Goal: Task Accomplishment & Management: Use online tool/utility

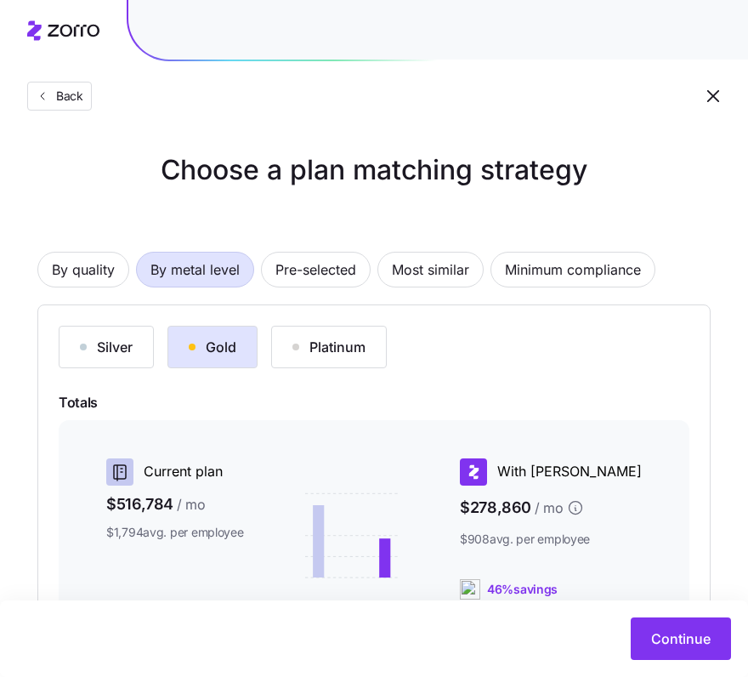
scroll to position [34, 0]
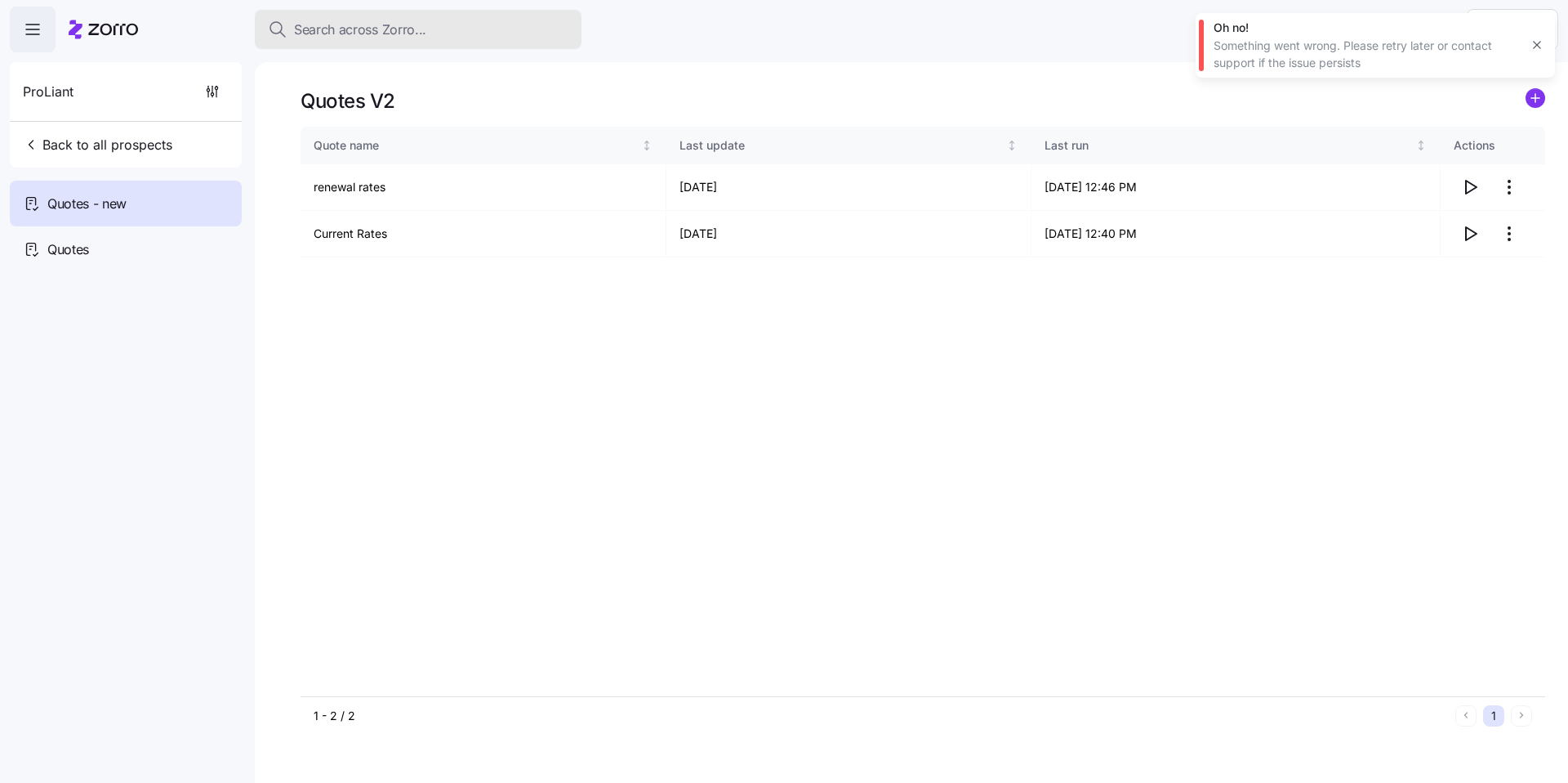
click at [405, 34] on span "Search across Zorro..." at bounding box center [360, 29] width 133 height 20
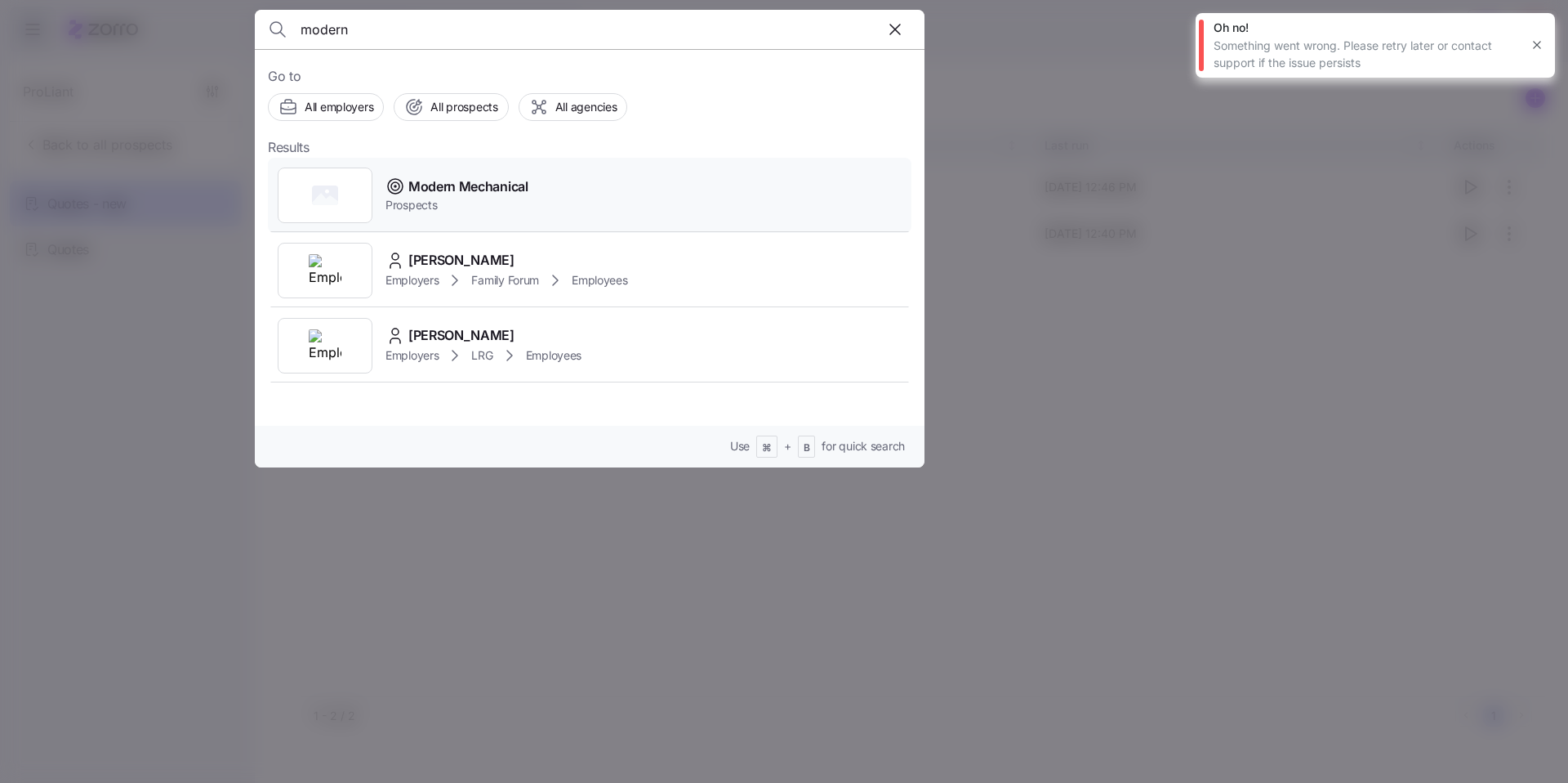
type input "modern"
click at [455, 189] on span "Modern Mechanical" at bounding box center [468, 186] width 120 height 20
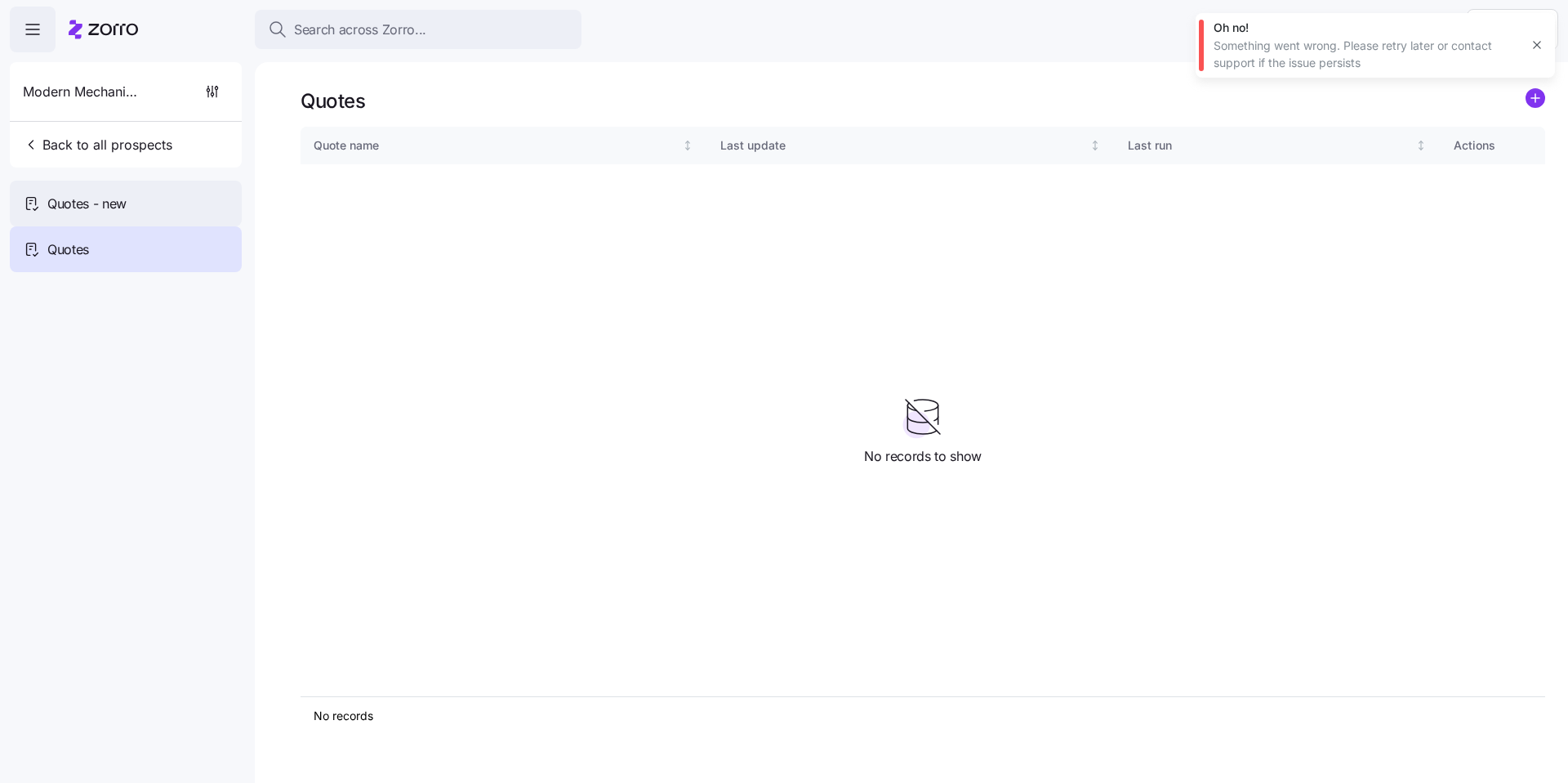
click at [123, 210] on span "Quotes - new" at bounding box center [86, 204] width 79 height 20
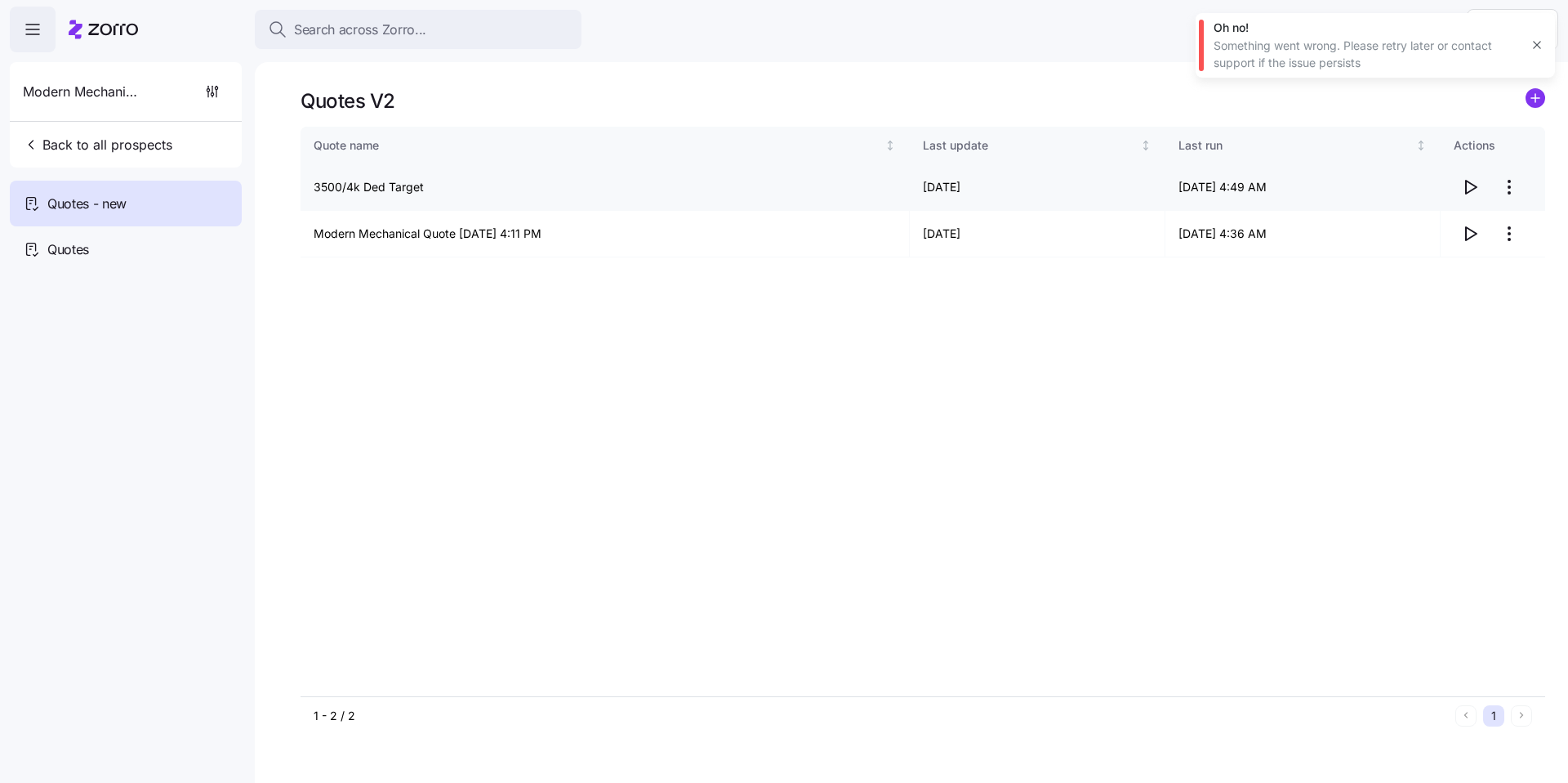
click at [1508, 184] on html "Search across Zorro... Help Modern Mechanical Back to all prospects Quotes - ne…" at bounding box center [784, 386] width 1568 height 773
click at [1462, 221] on div "Edit quote" at bounding box center [1443, 227] width 150 height 26
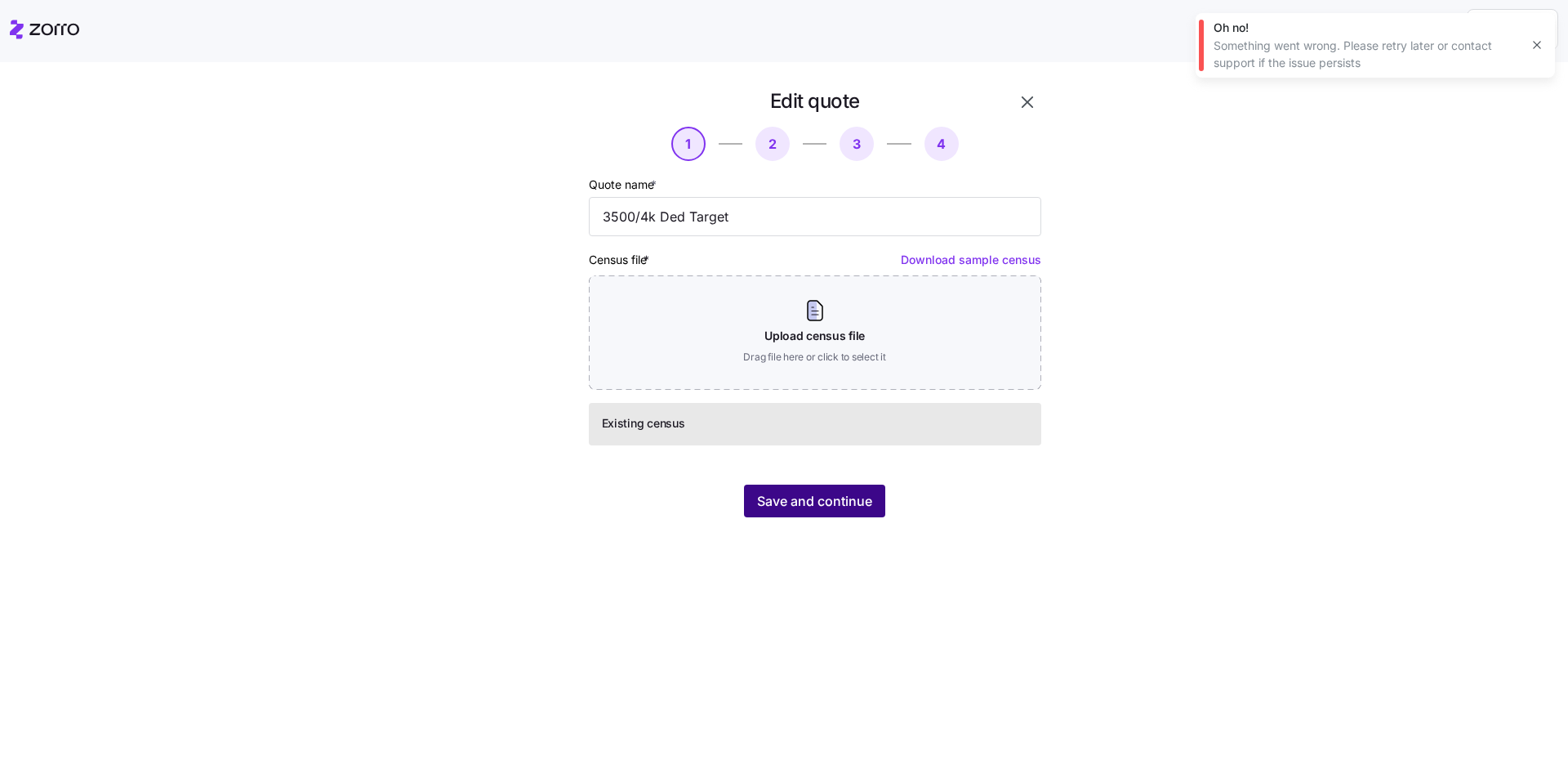
click at [881, 495] on button "Save and continue" at bounding box center [814, 501] width 141 height 33
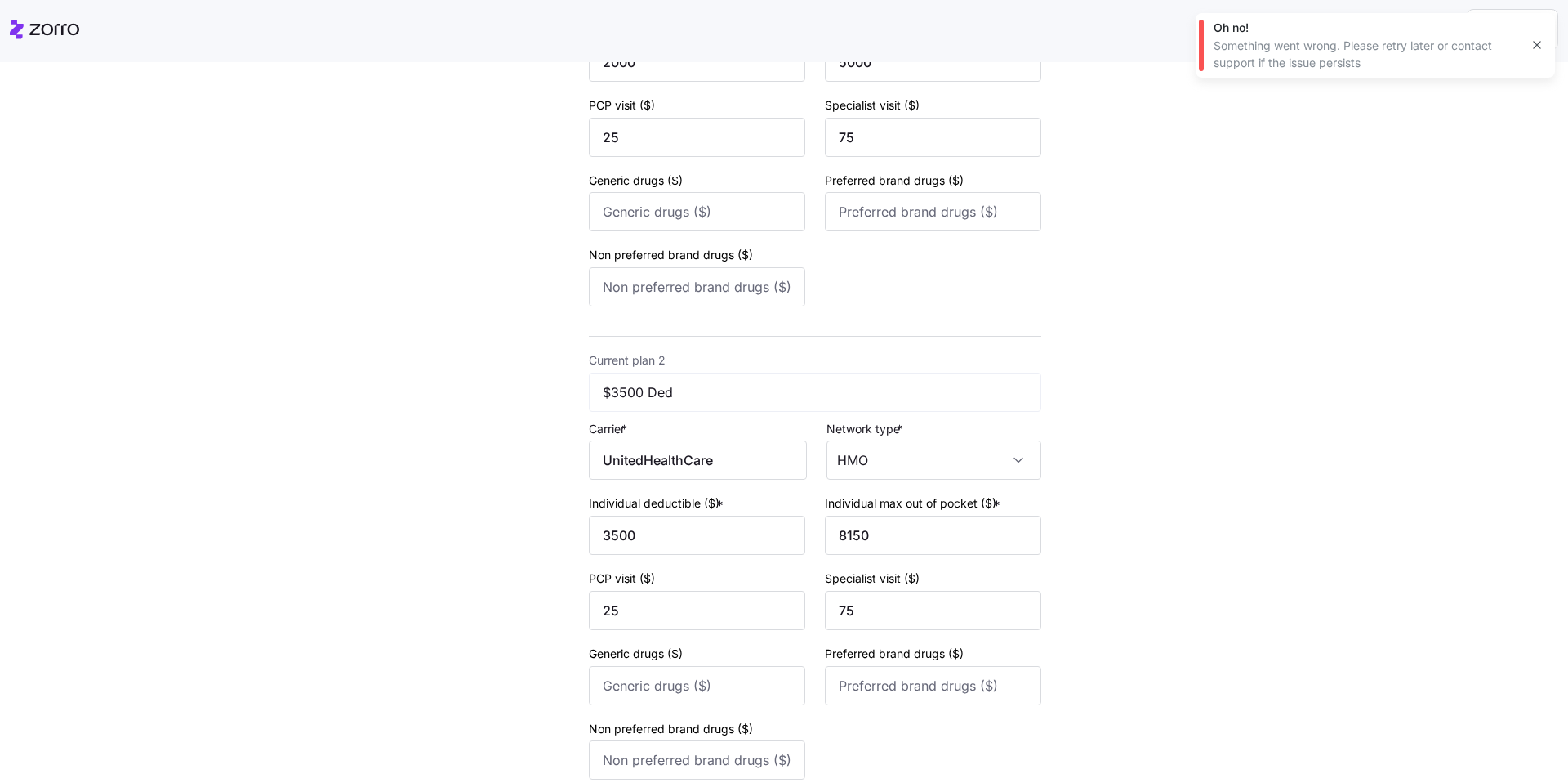
scroll to position [489, 0]
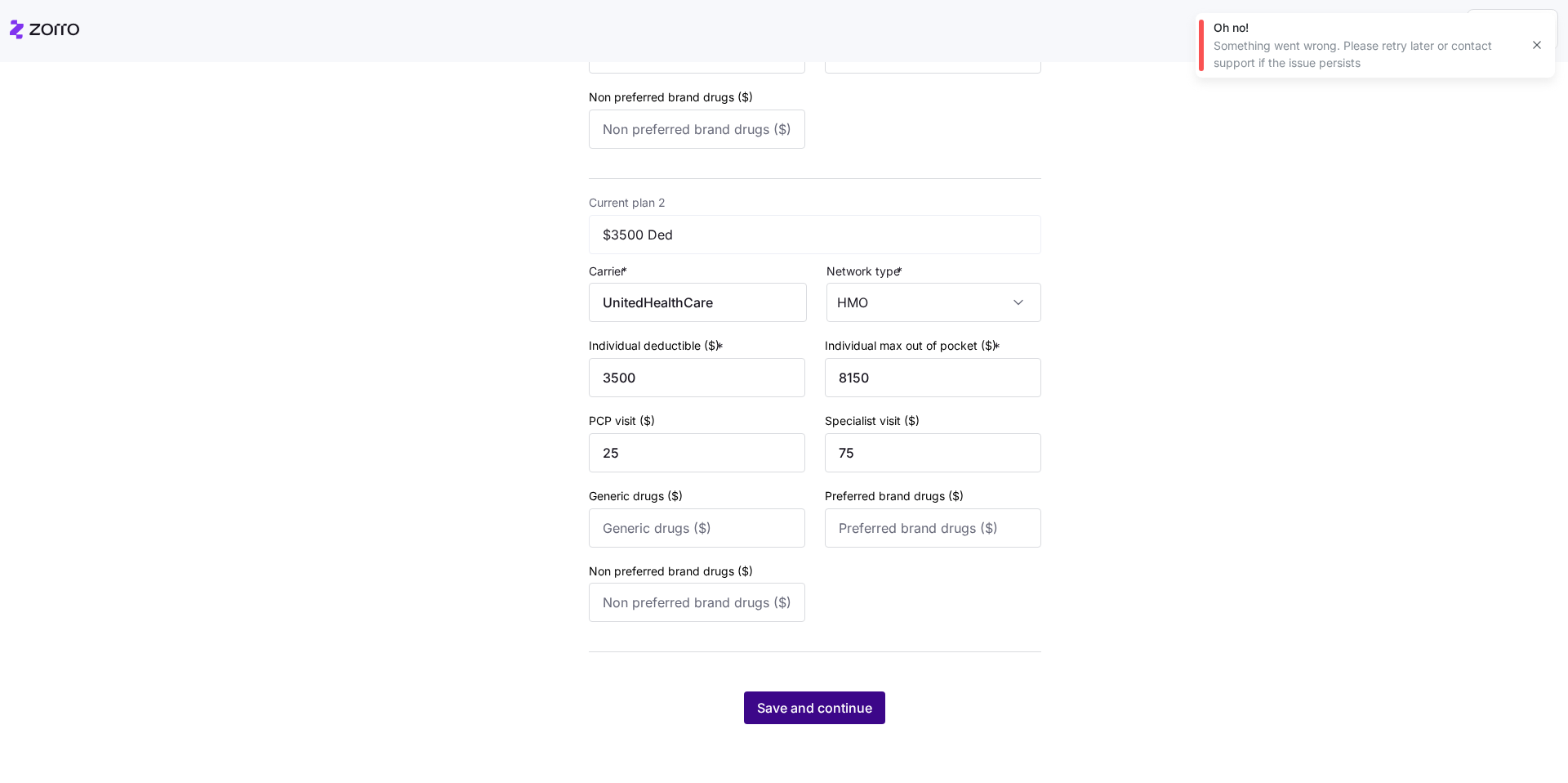
click at [849, 705] on span "Save and continue" at bounding box center [814, 707] width 115 height 19
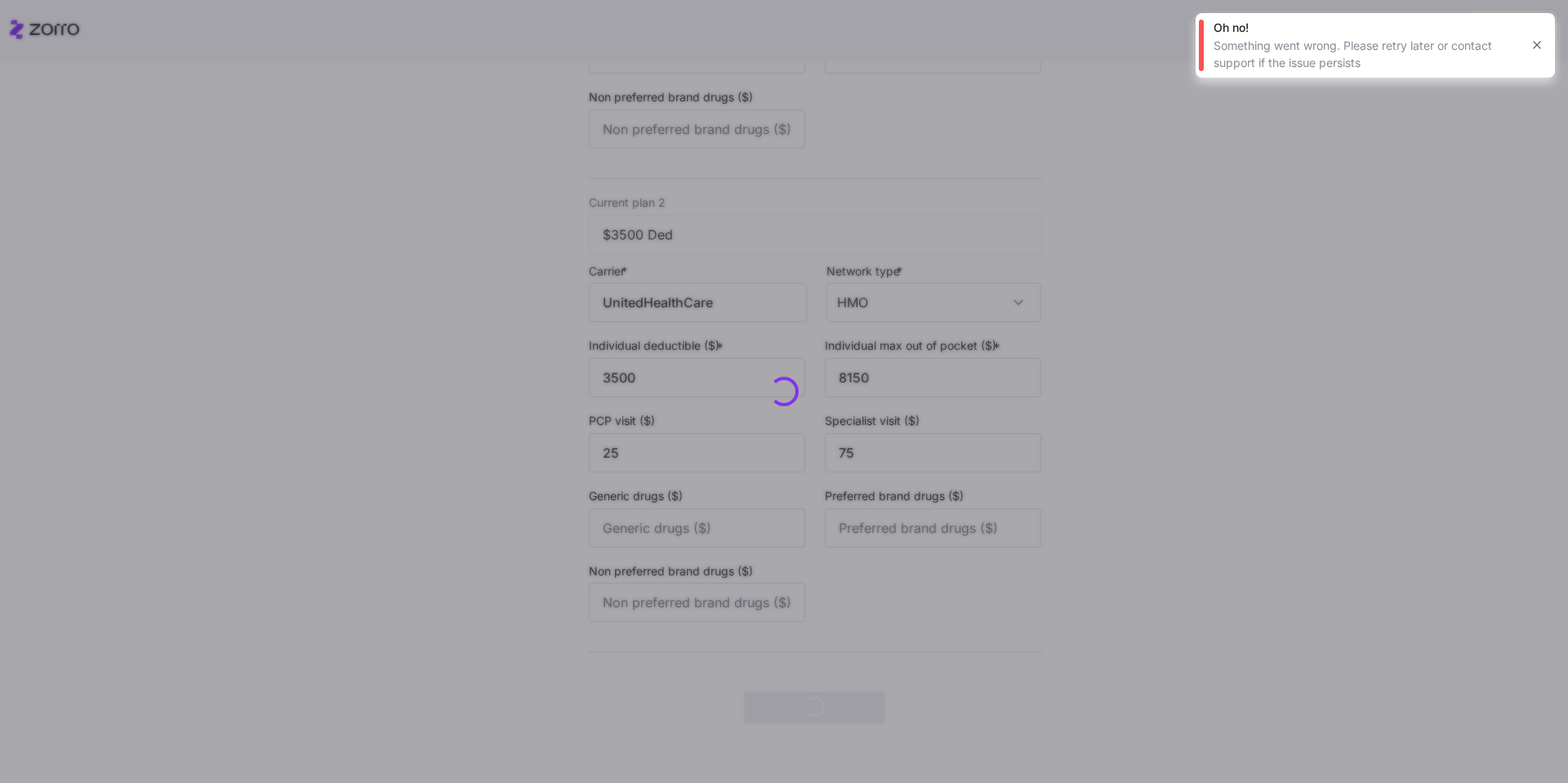
scroll to position [0, 0]
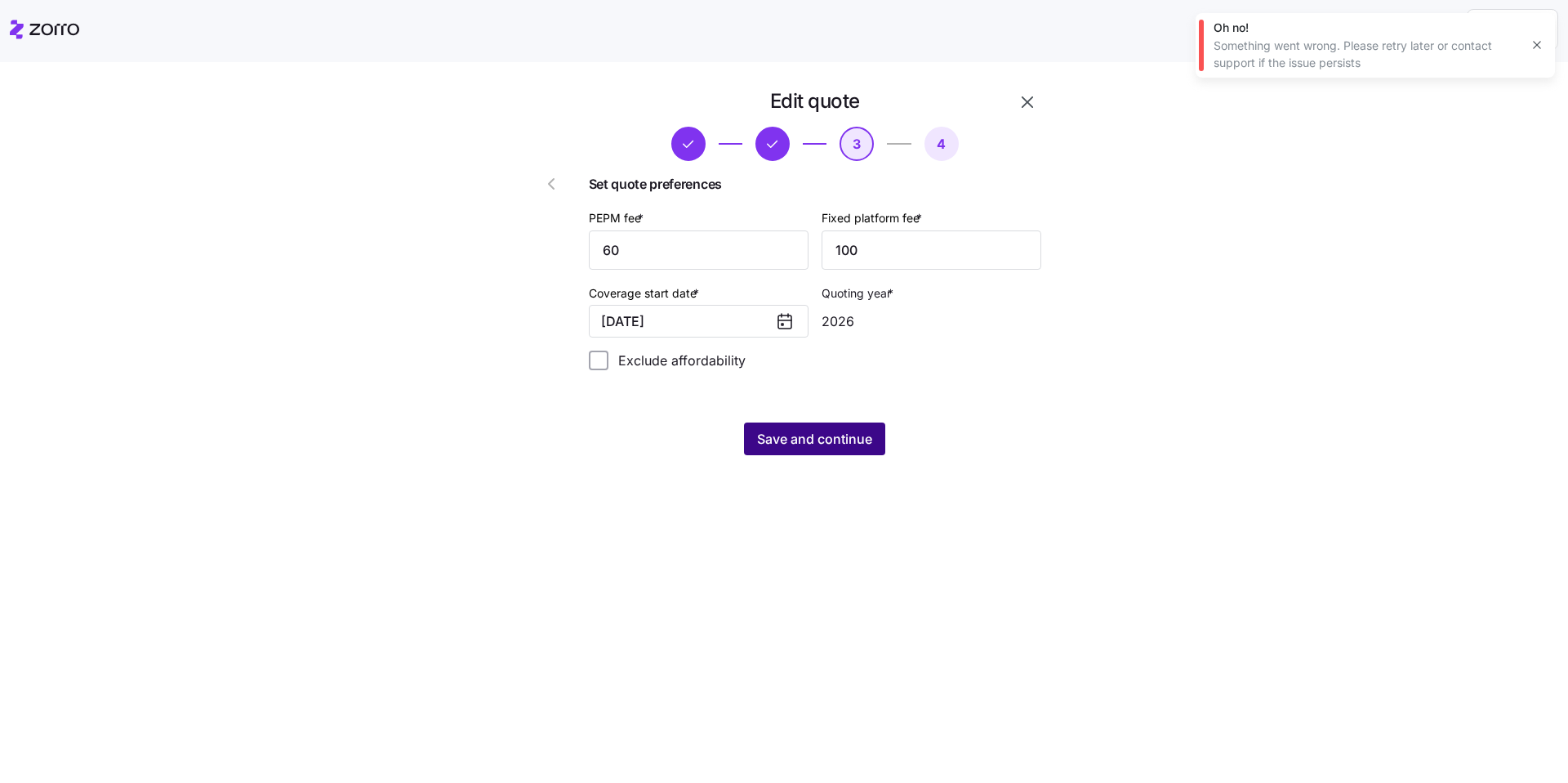
click at [859, 440] on span "Save and continue" at bounding box center [814, 438] width 115 height 19
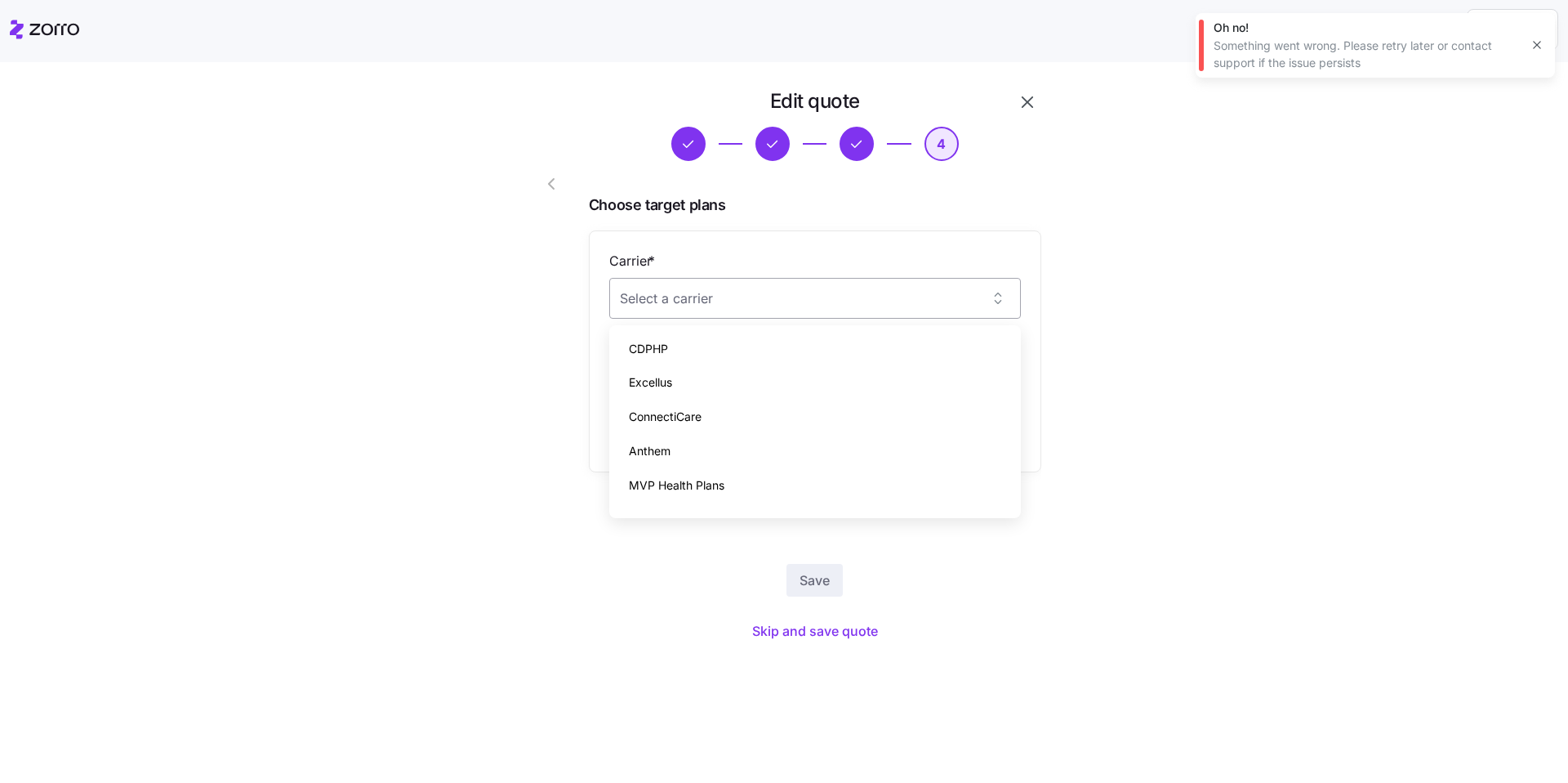
click at [856, 292] on input "Carrier *" at bounding box center [814, 298] width 412 height 41
click at [688, 347] on div "Anthem" at bounding box center [814, 349] width 398 height 35
type input "Anthem"
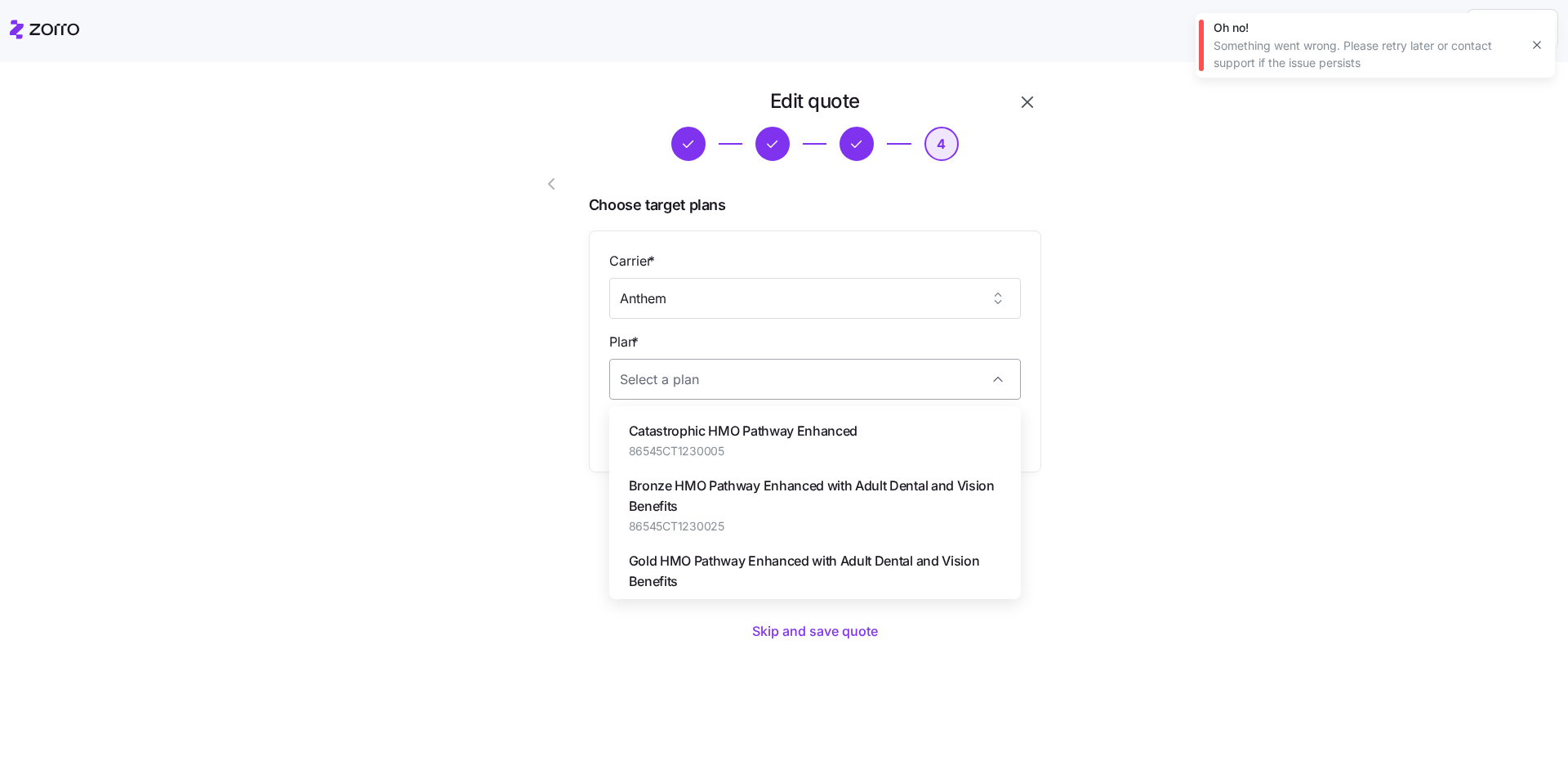
click at [714, 369] on input "Plan *" at bounding box center [814, 379] width 412 height 41
click at [783, 474] on div "Gold PPO Pathway with Adult Dental and Vision Benefits 86545CT1330020" at bounding box center [814, 494] width 398 height 55
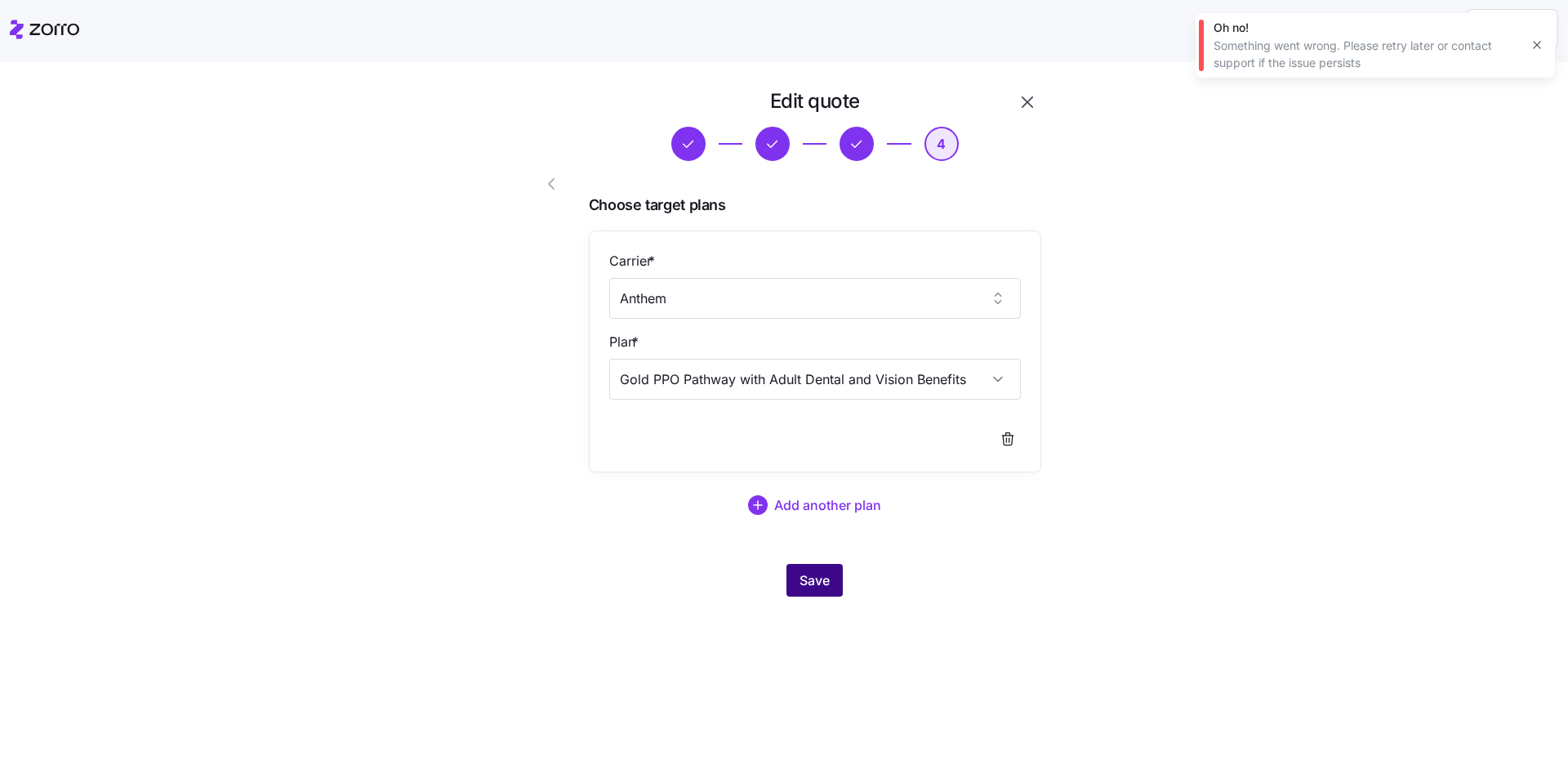
type input "Gold PPO Pathway with Adult Dental and Vision Benefits"
click at [816, 571] on span "Save" at bounding box center [814, 580] width 30 height 19
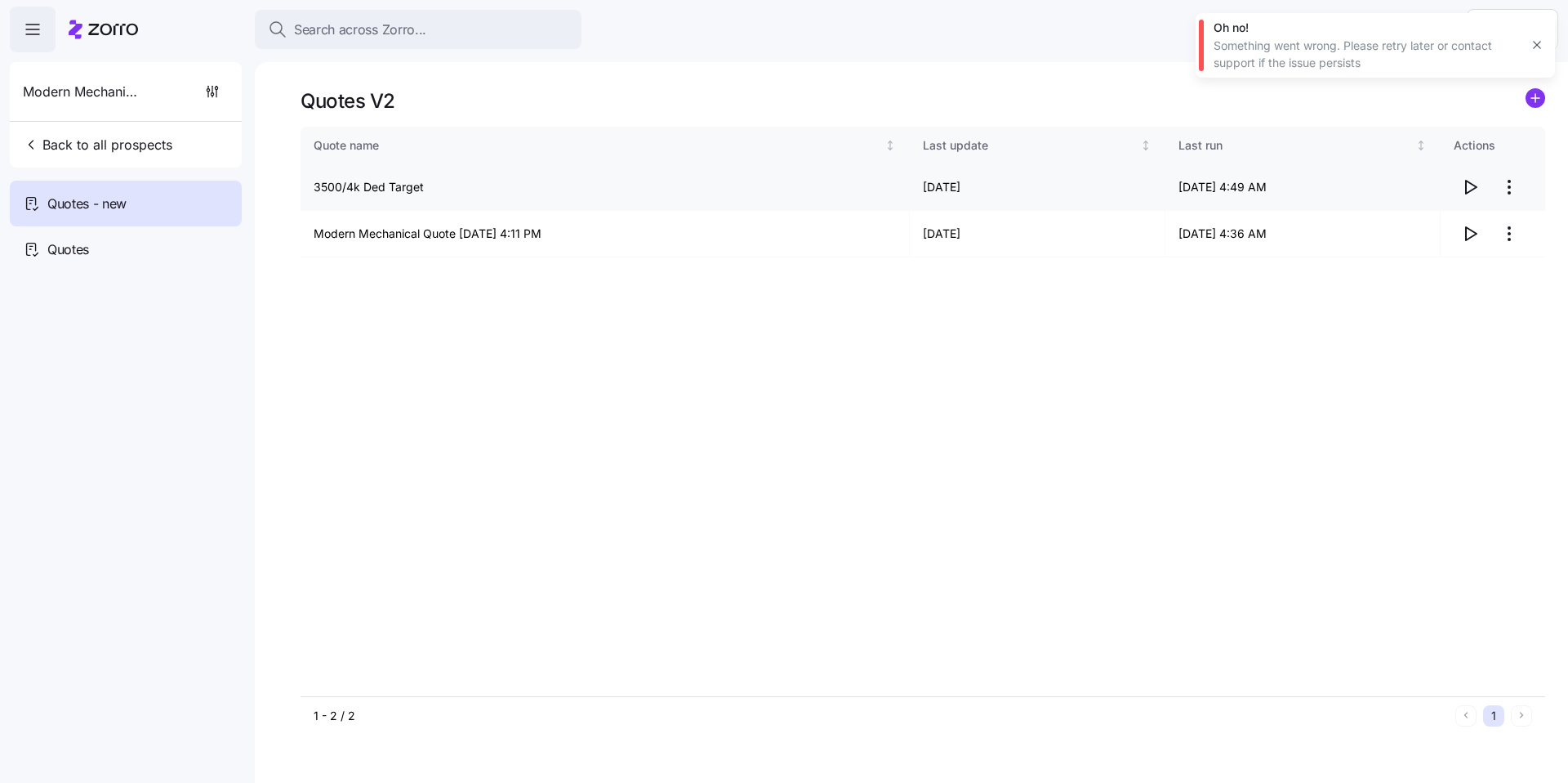
click at [1466, 189] on icon "button" at bounding box center [1471, 187] width 11 height 13
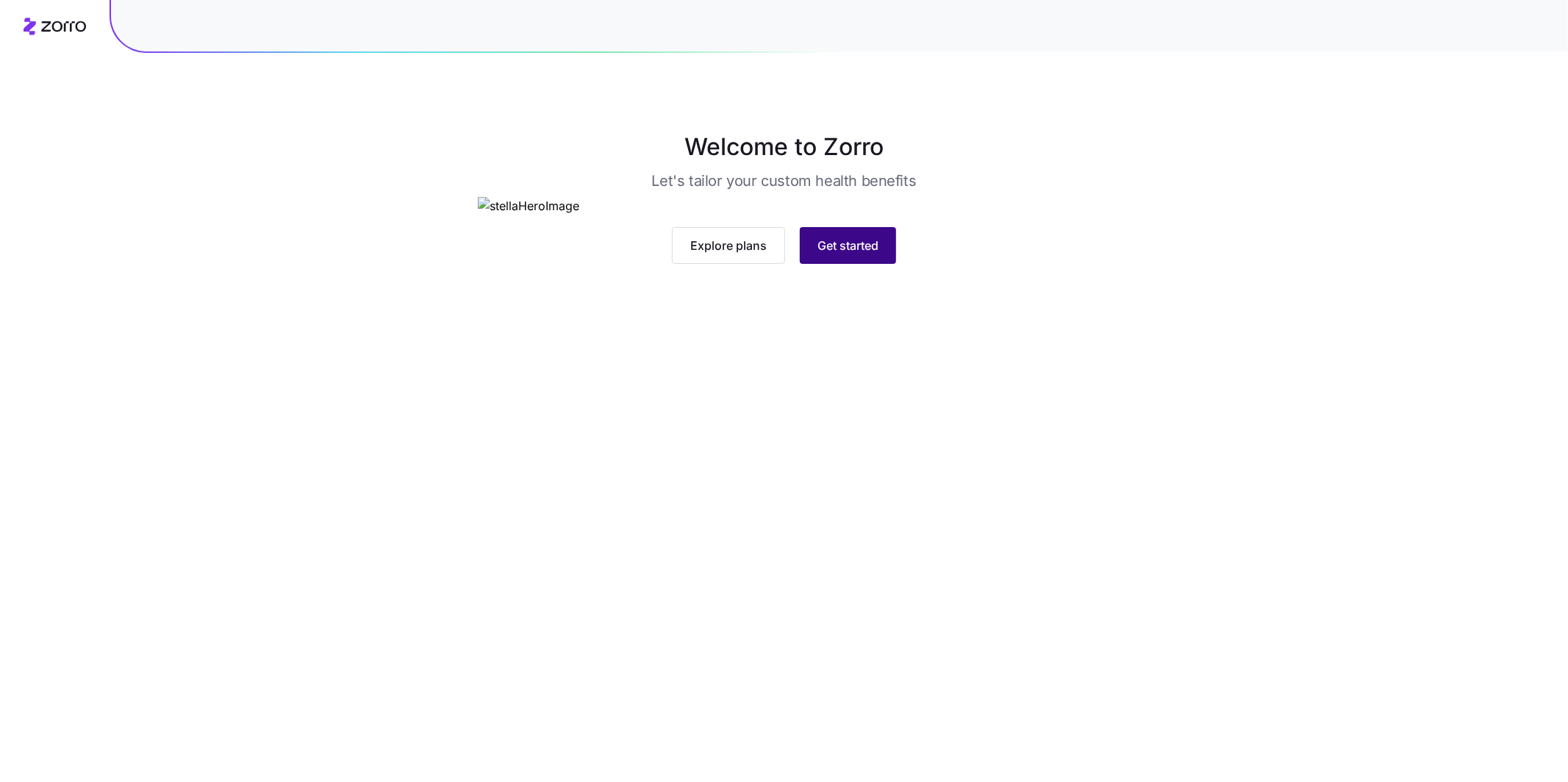
click at [866, 254] on span "Get started" at bounding box center [848, 245] width 61 height 17
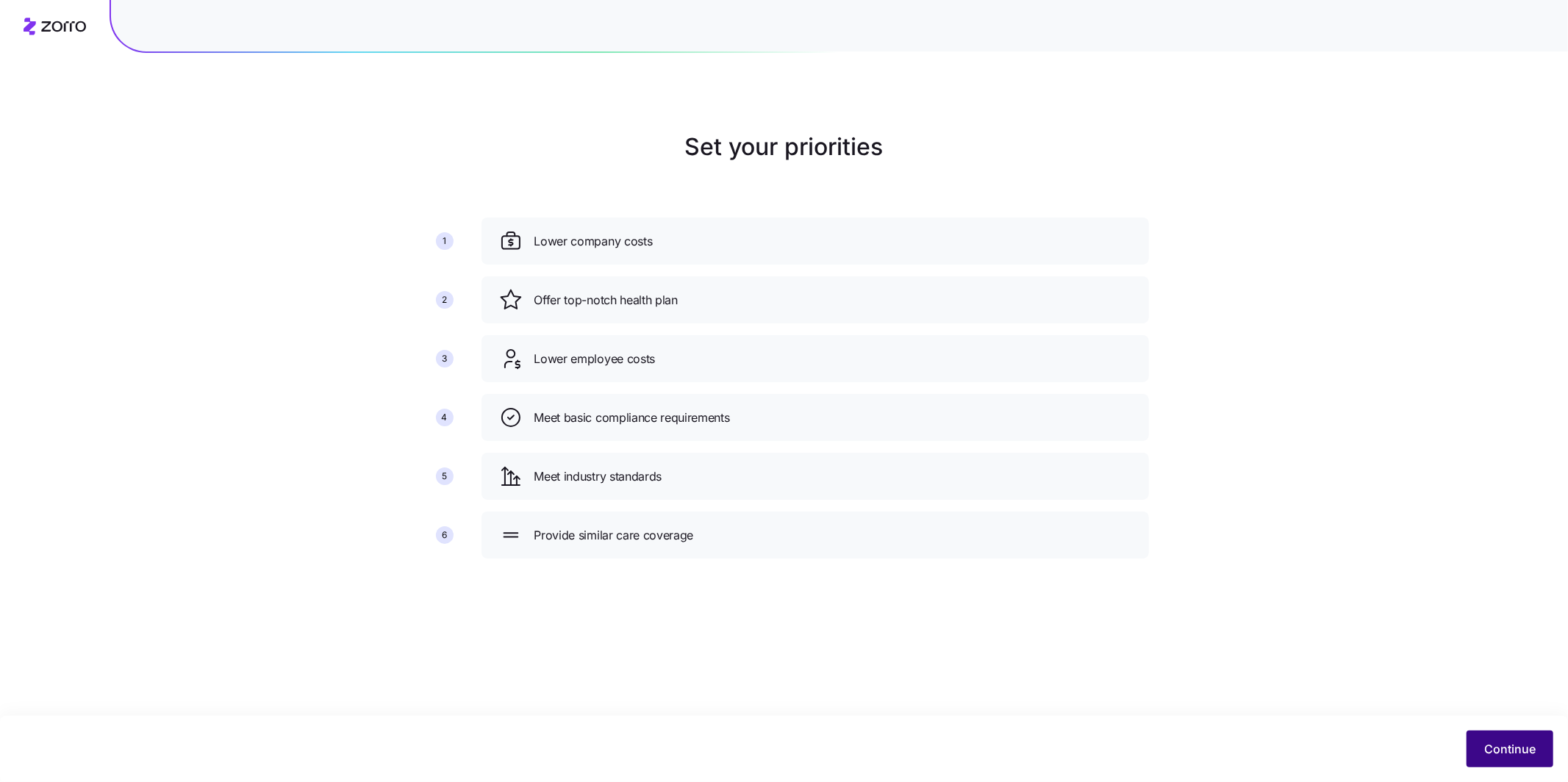
click at [1521, 748] on span "Continue" at bounding box center [1510, 748] width 52 height 17
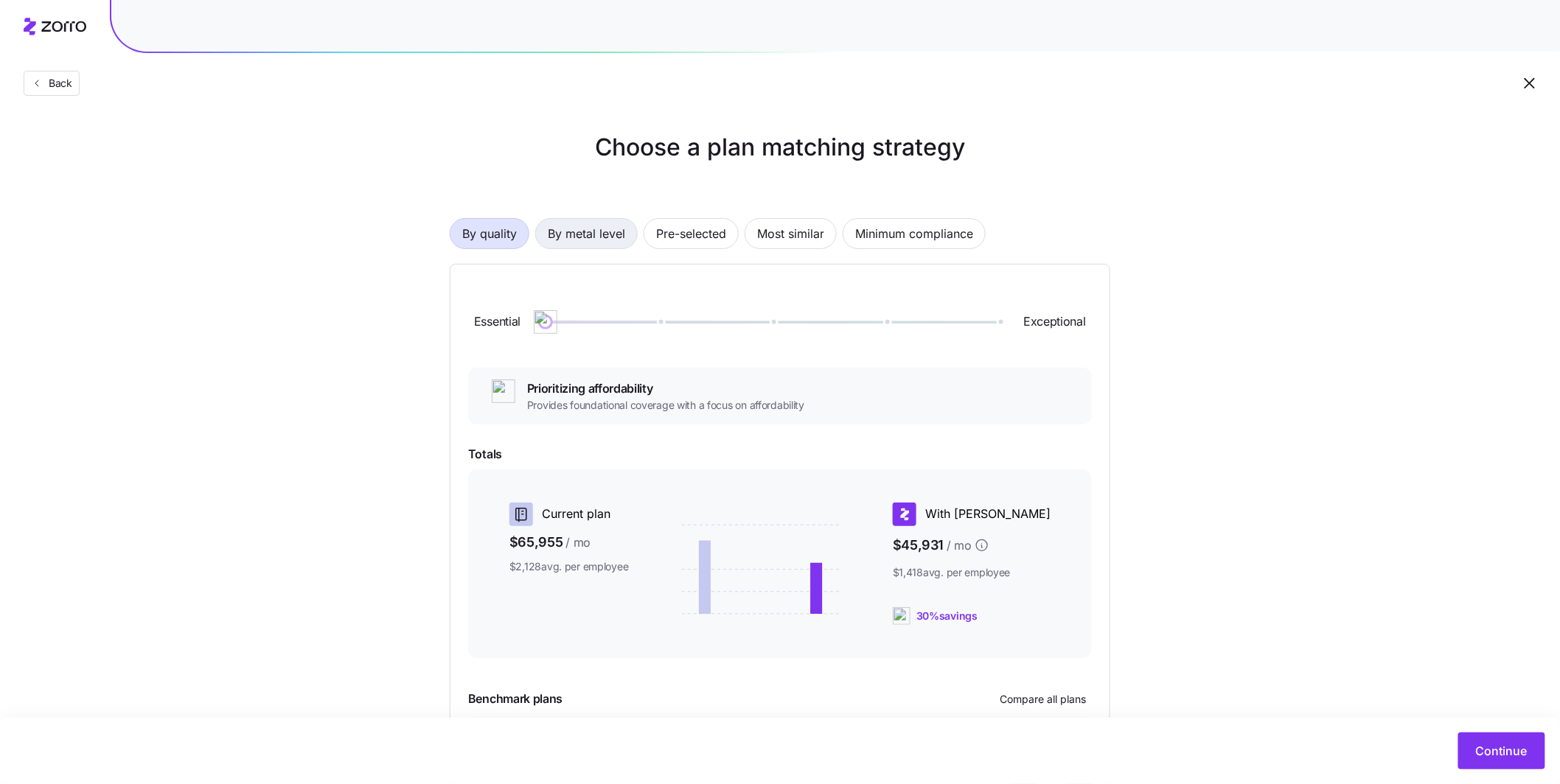
click at [611, 240] on span "By metal level" at bounding box center [586, 234] width 77 height 29
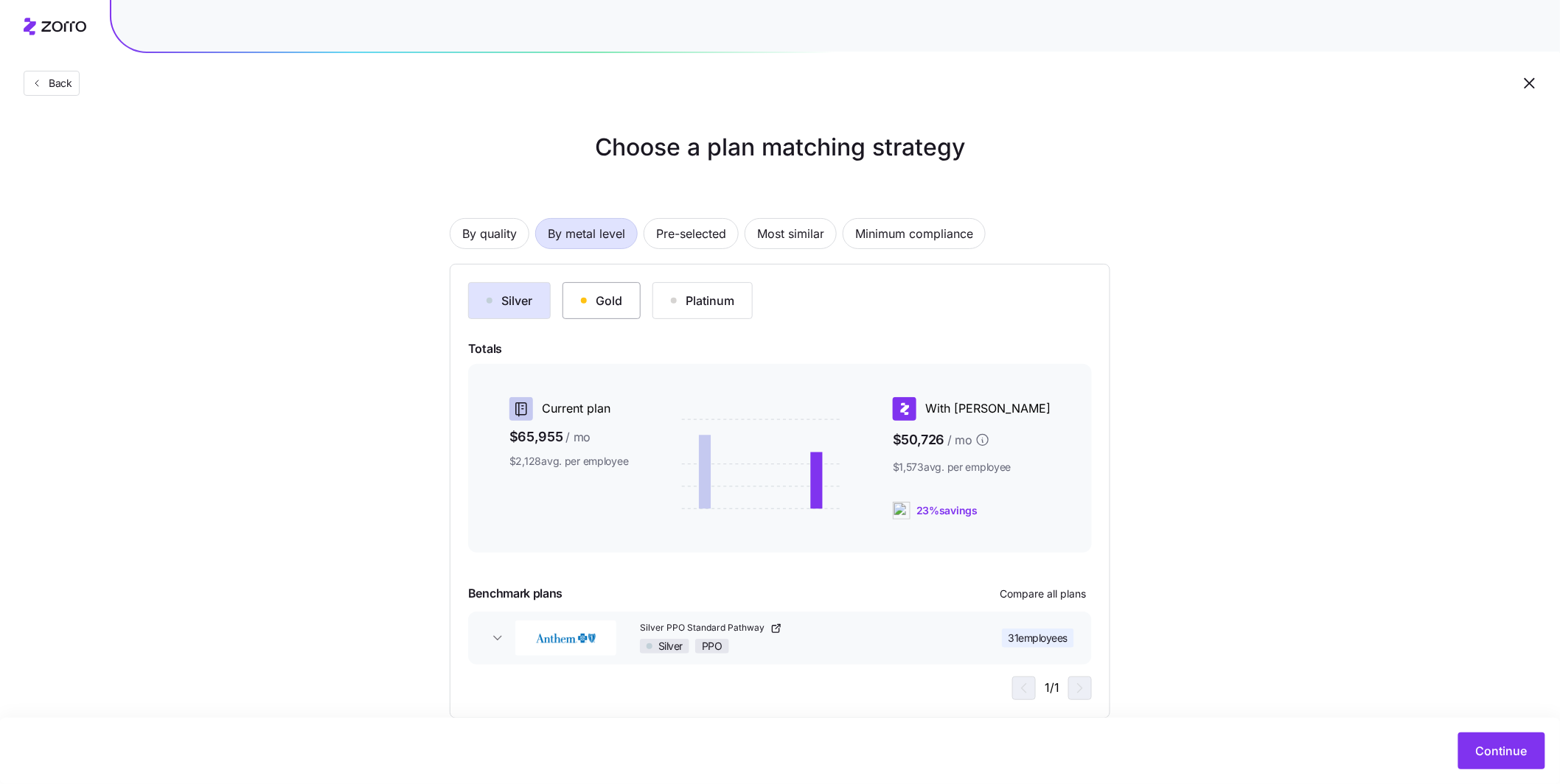
click at [614, 303] on div "Gold" at bounding box center [601, 301] width 42 height 17
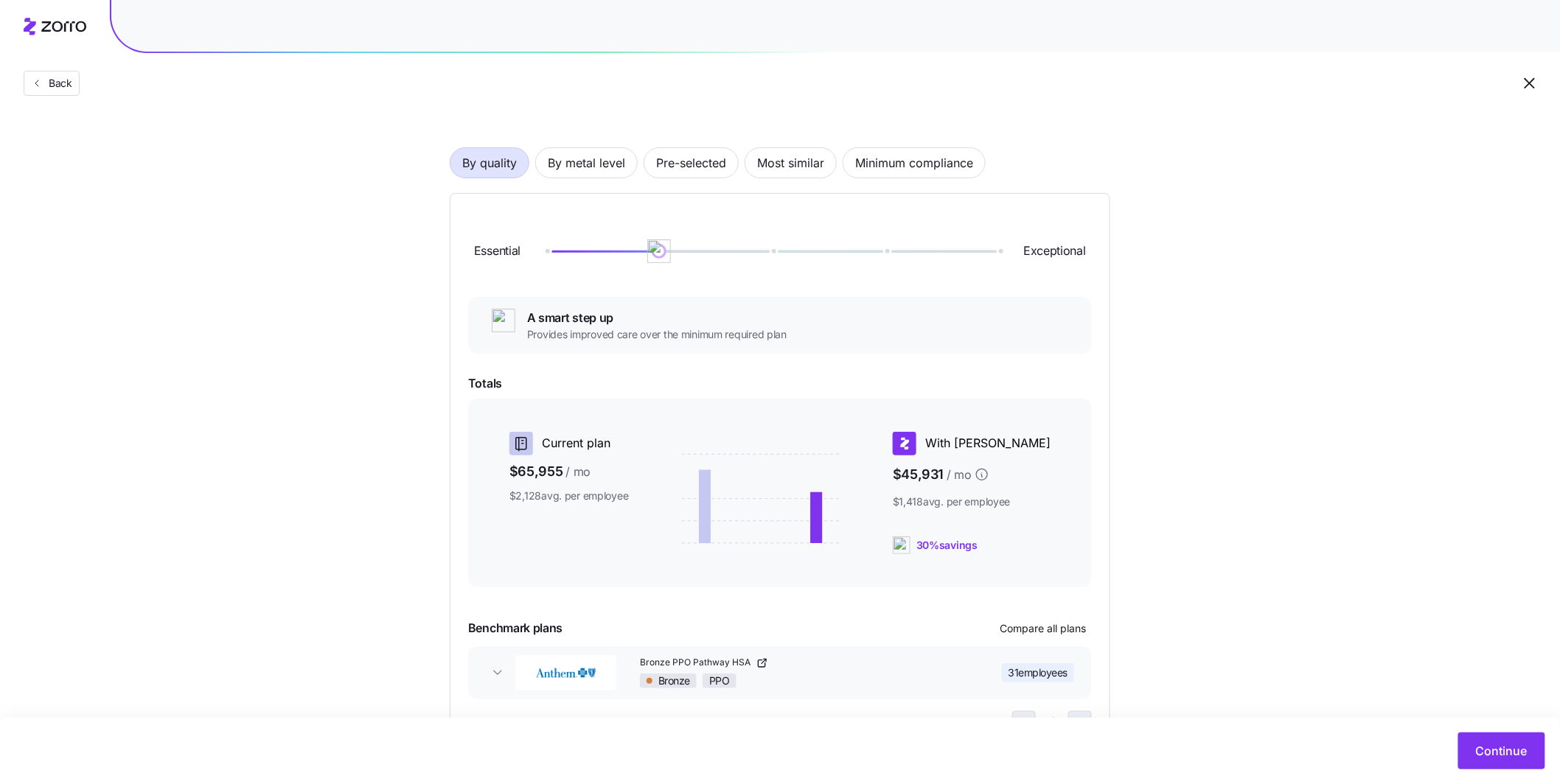
scroll to position [133, 0]
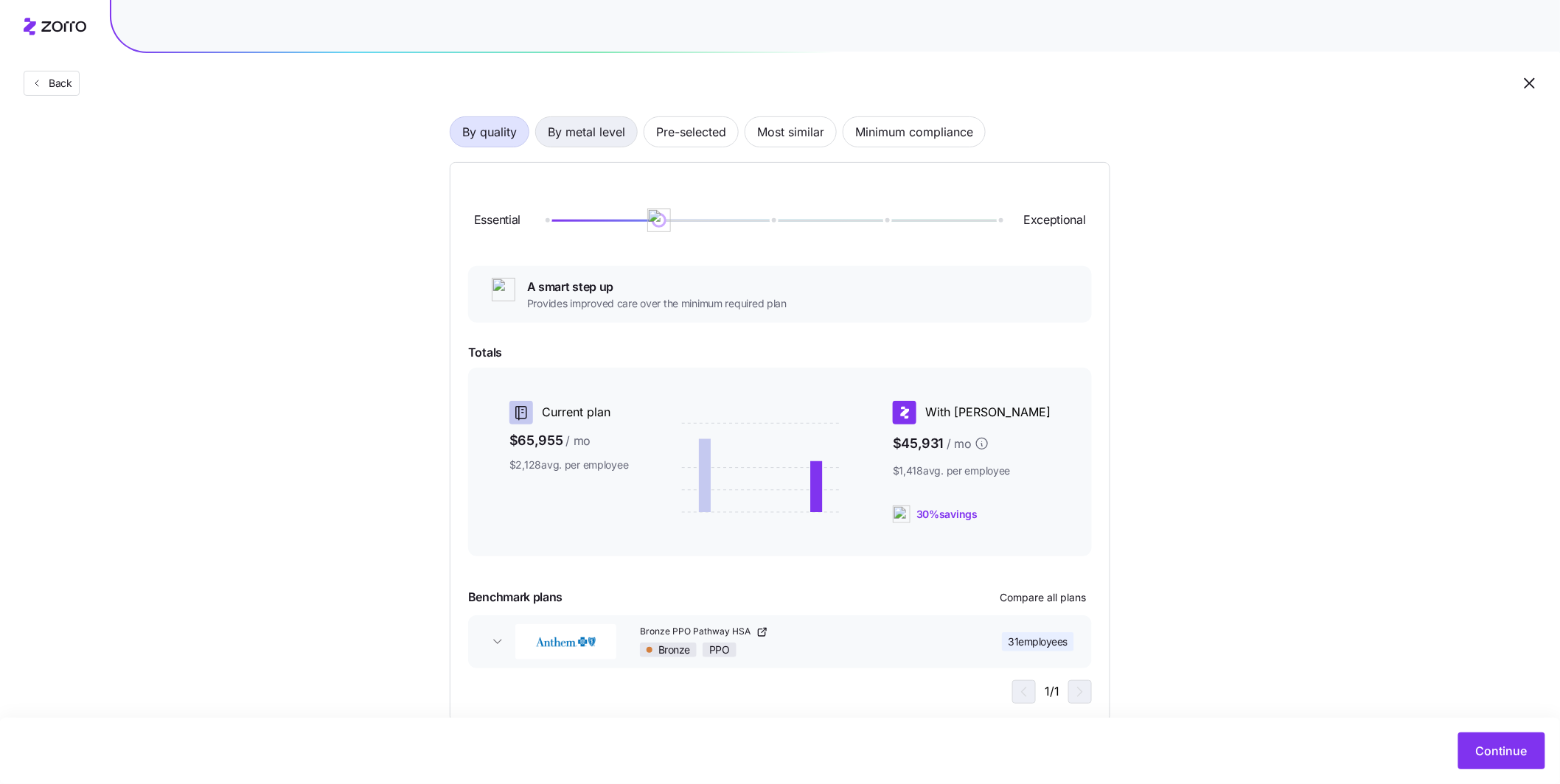
click at [604, 128] on span "By metal level" at bounding box center [586, 132] width 77 height 29
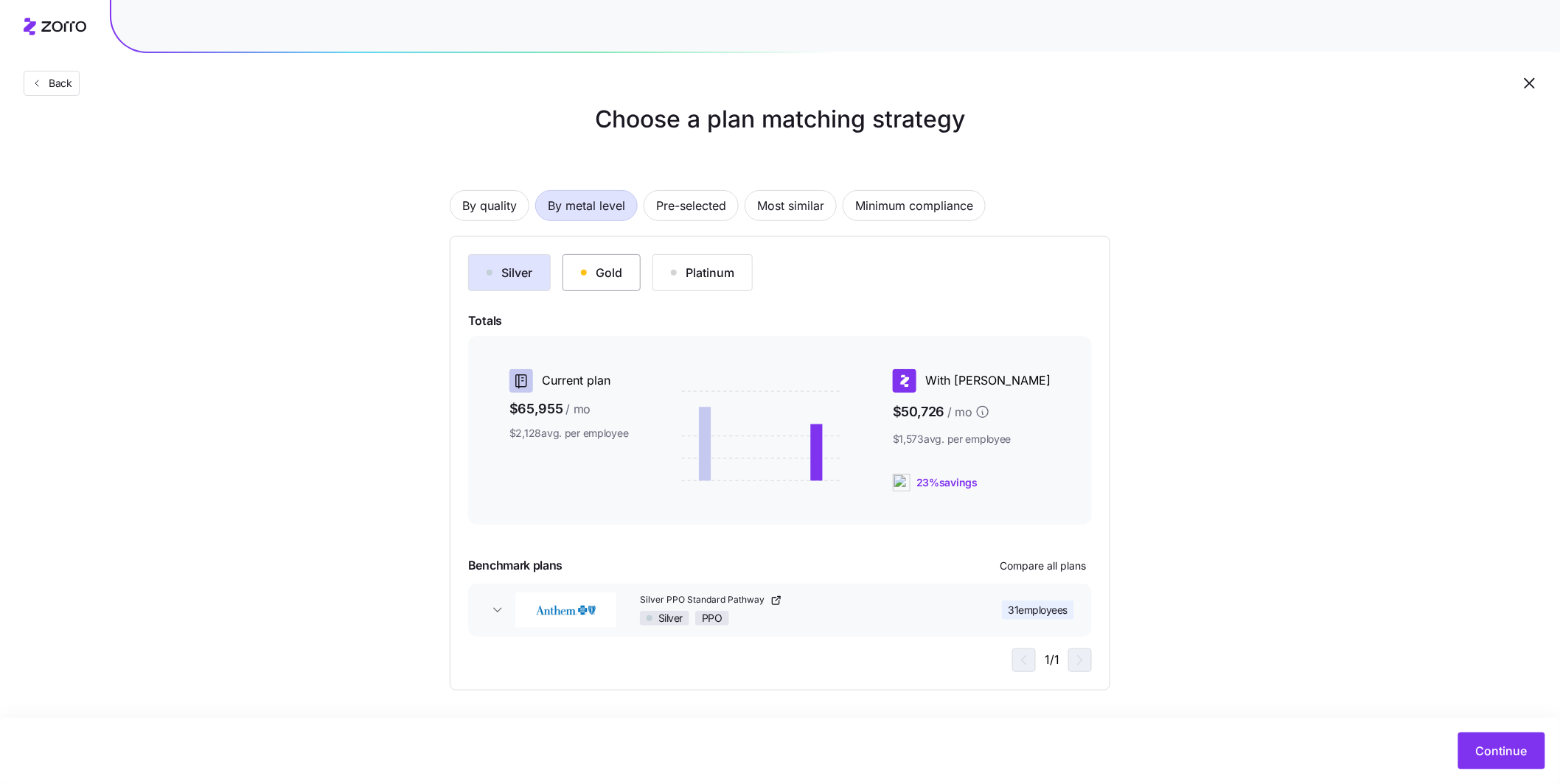
click at [628, 273] on button "Gold" at bounding box center [601, 272] width 78 height 37
click at [731, 207] on button "Pre-selected" at bounding box center [691, 205] width 95 height 31
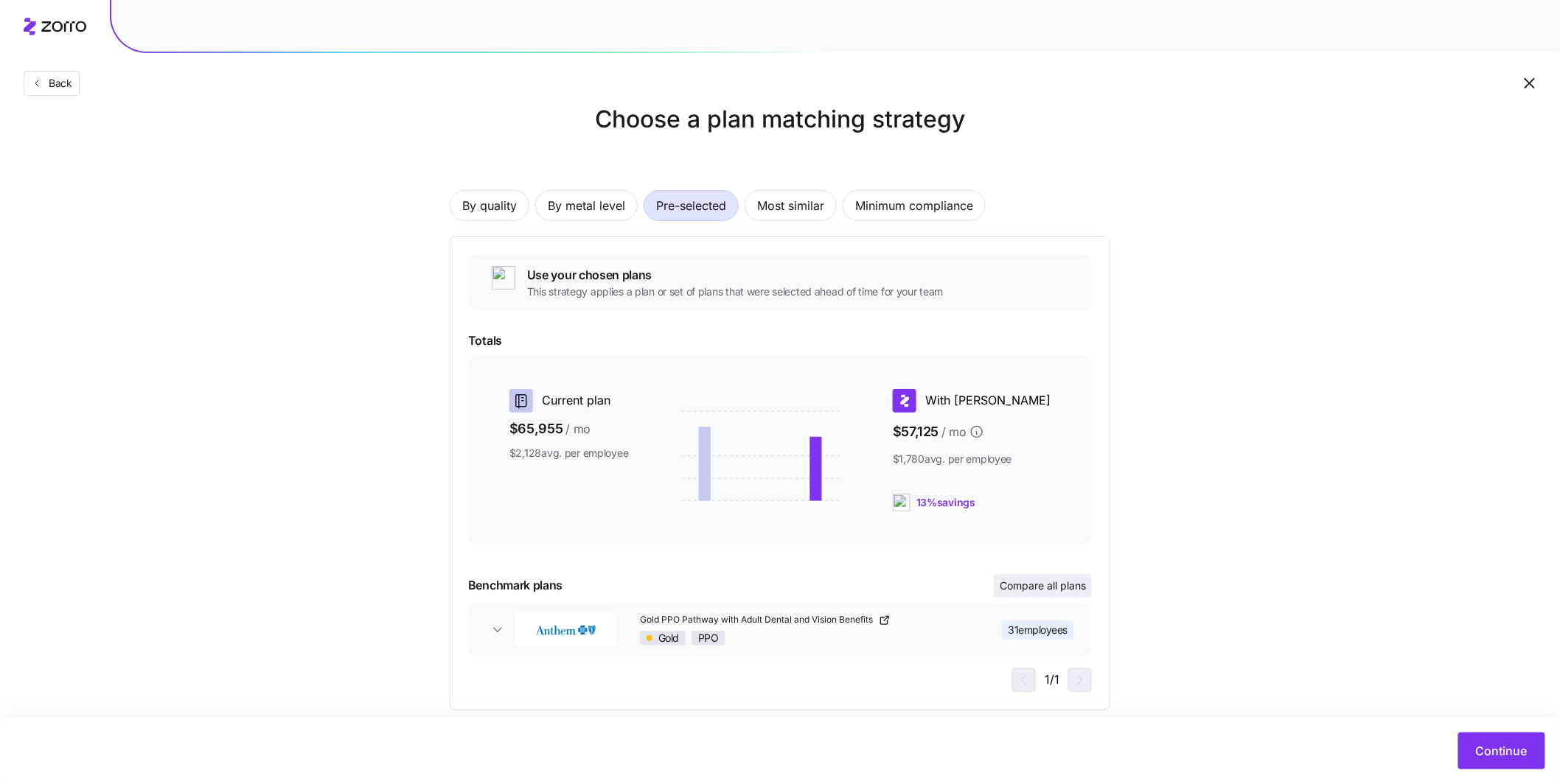
click at [1040, 590] on span "Compare all plans" at bounding box center [1043, 586] width 87 height 15
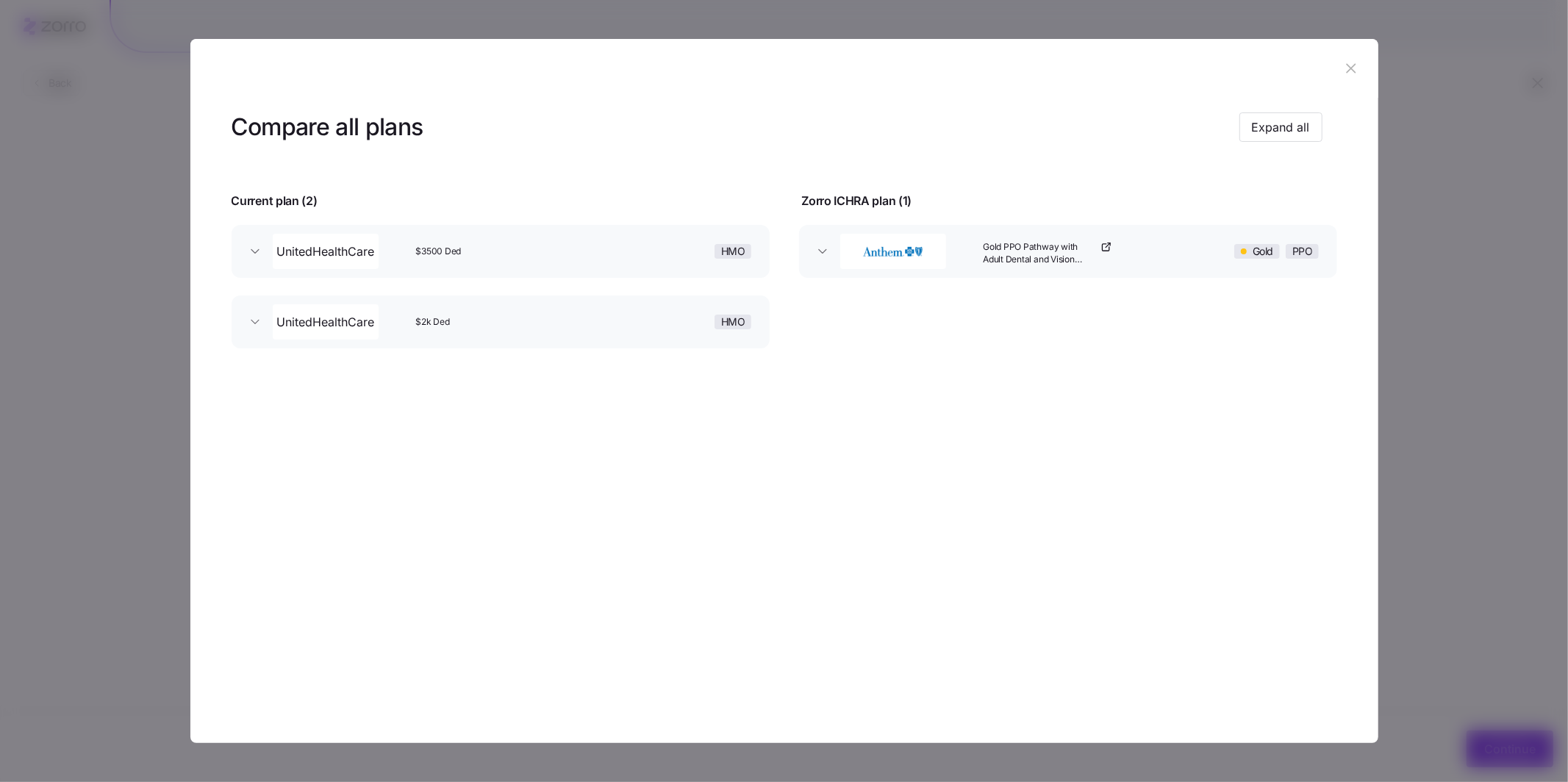
click at [503, 259] on div "$3500 Ded" at bounding box center [512, 251] width 204 height 47
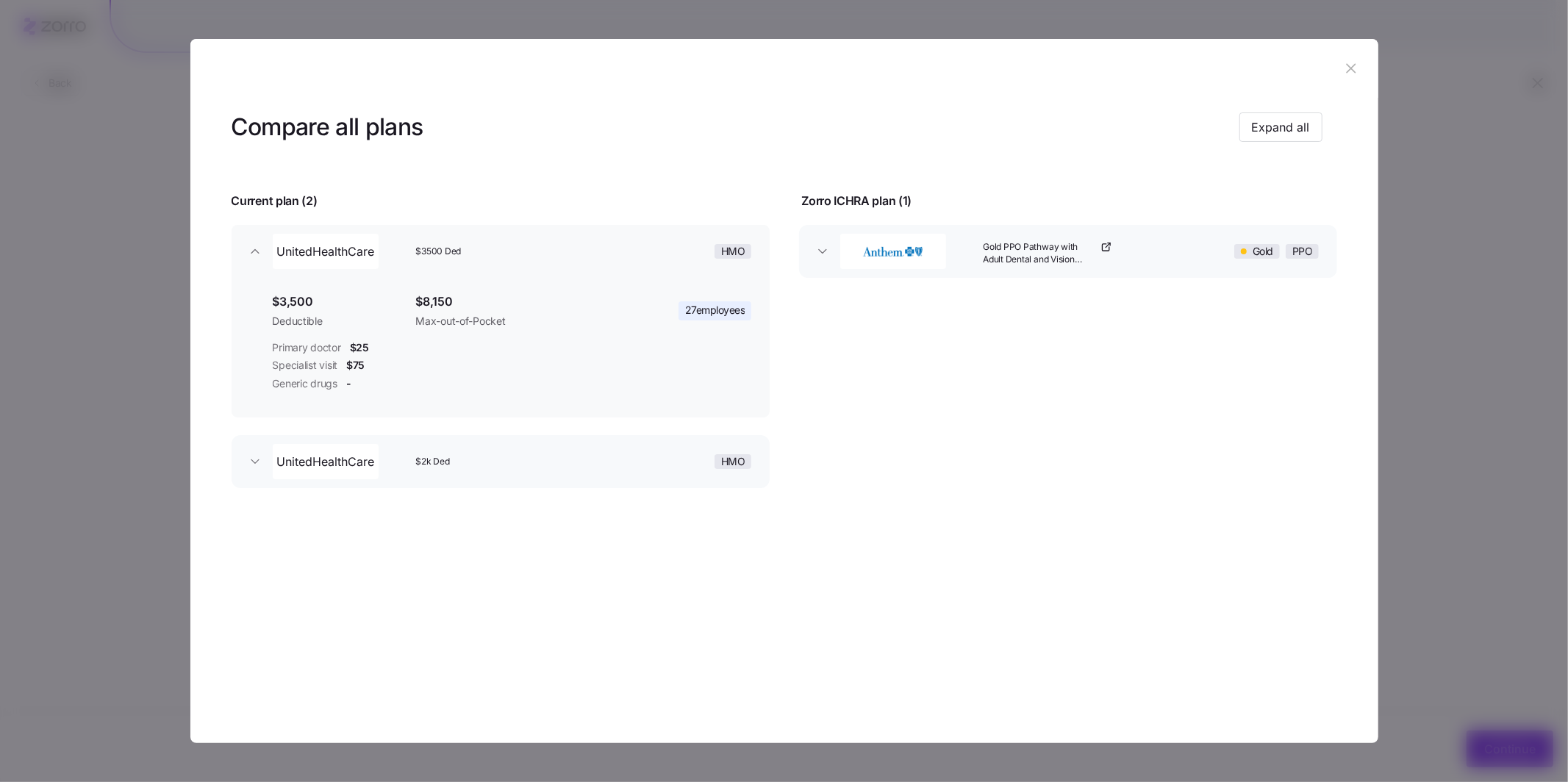
click at [551, 448] on div "$2k Ded" at bounding box center [512, 461] width 204 height 47
click at [1349, 71] on icon "button" at bounding box center [1351, 68] width 10 height 10
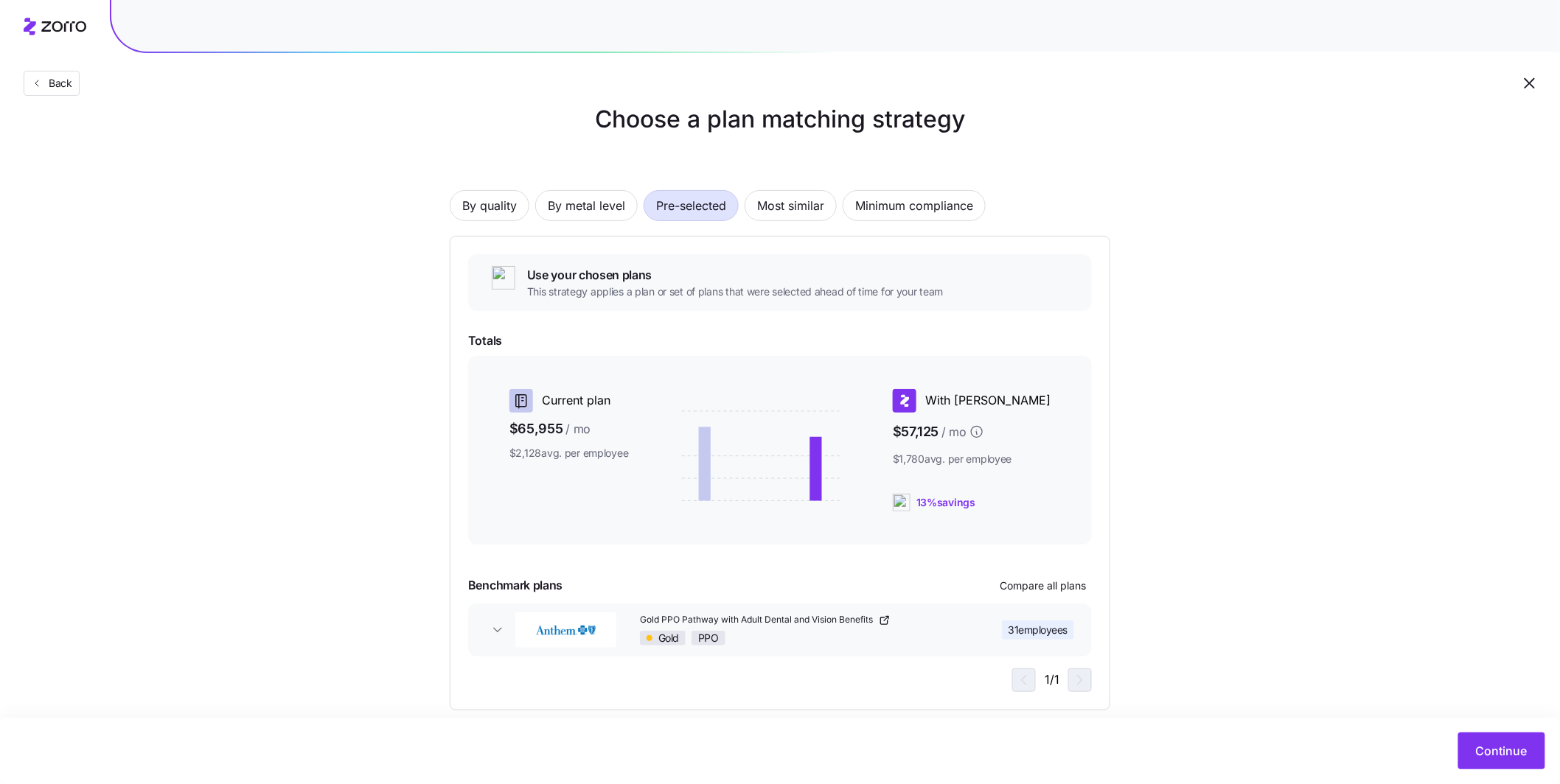
scroll to position [48, 0]
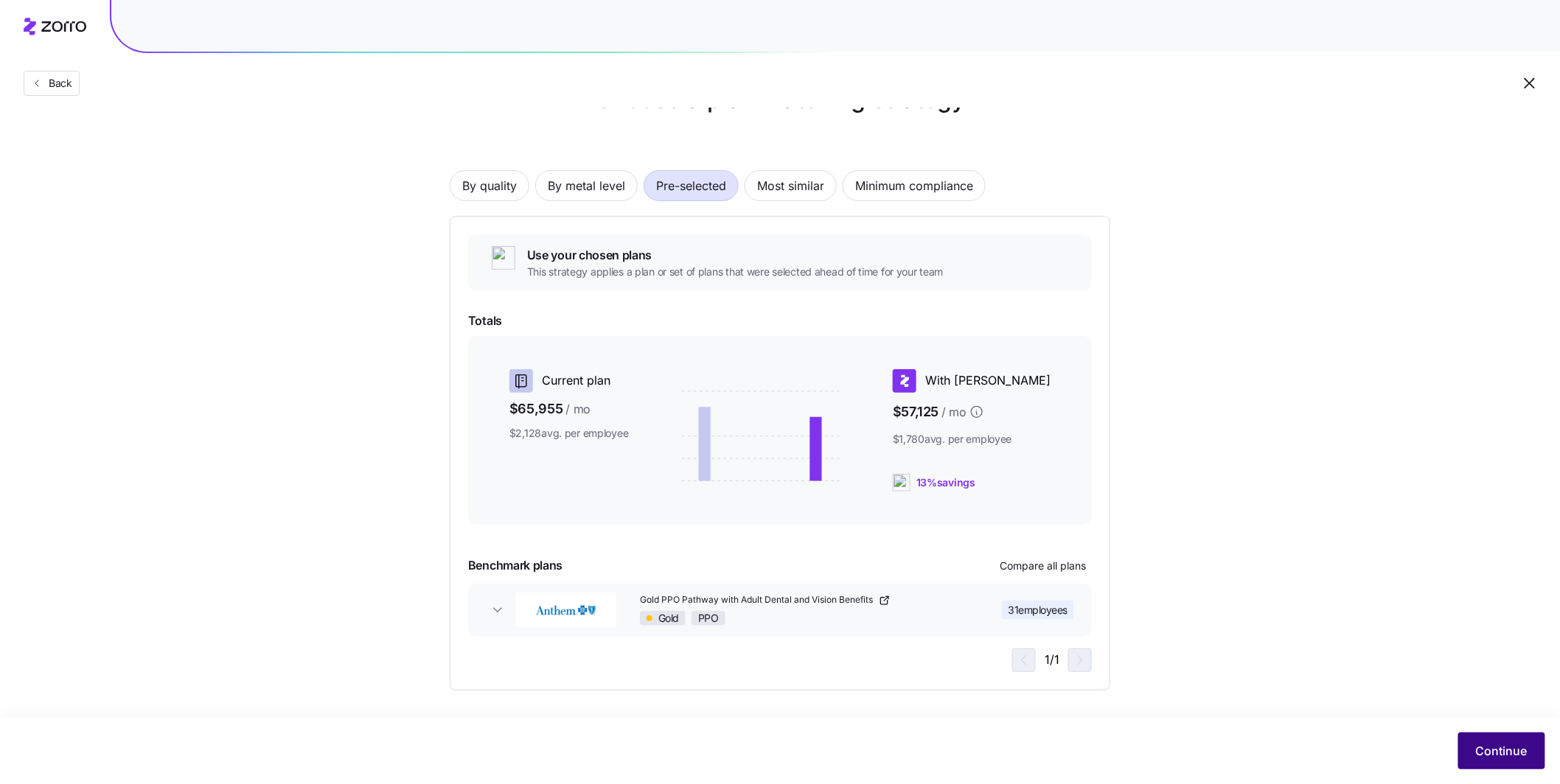
click at [1511, 742] on span "Continue" at bounding box center [1502, 750] width 52 height 17
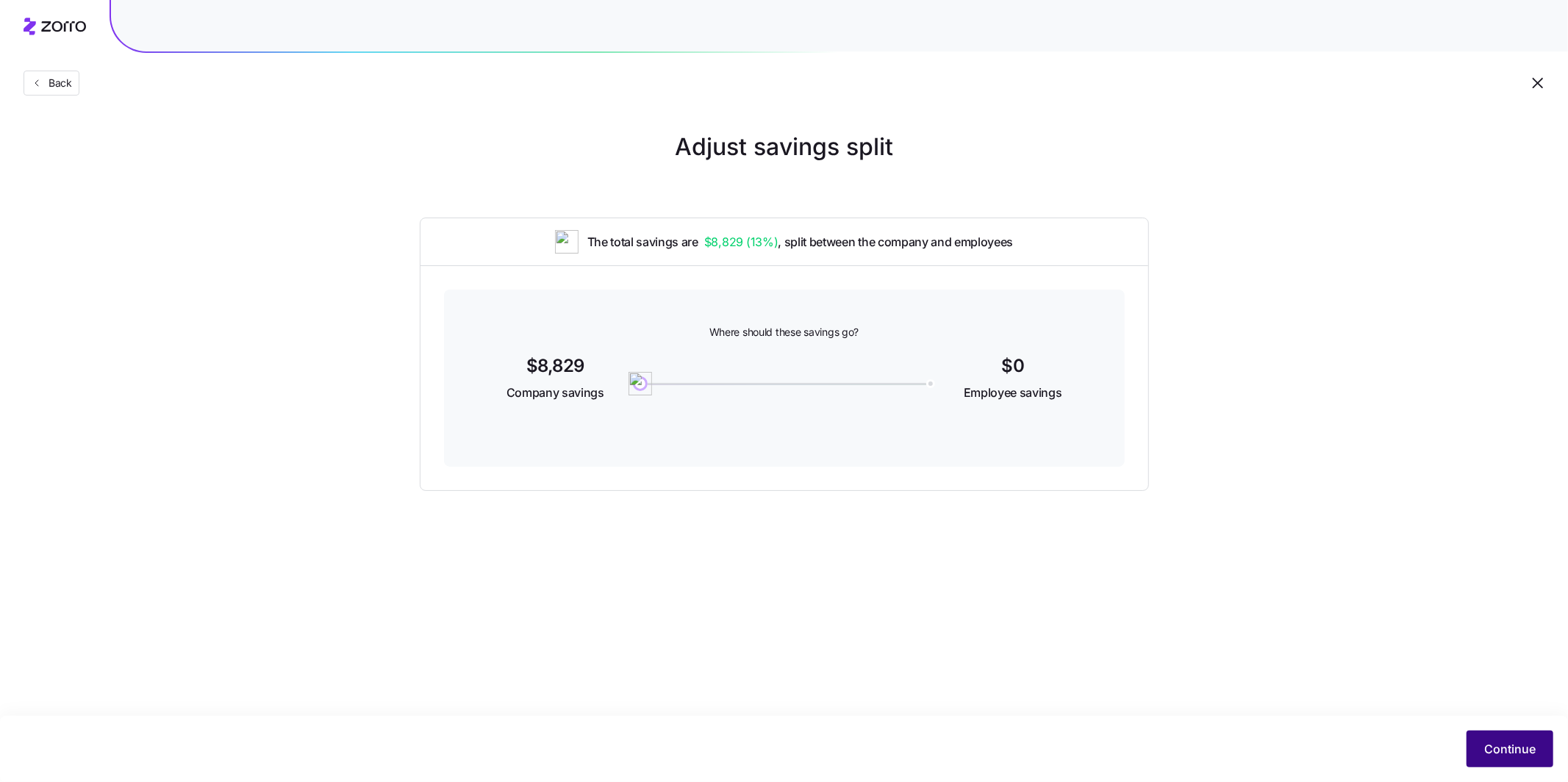
click at [1508, 754] on span "Continue" at bounding box center [1510, 748] width 52 height 17
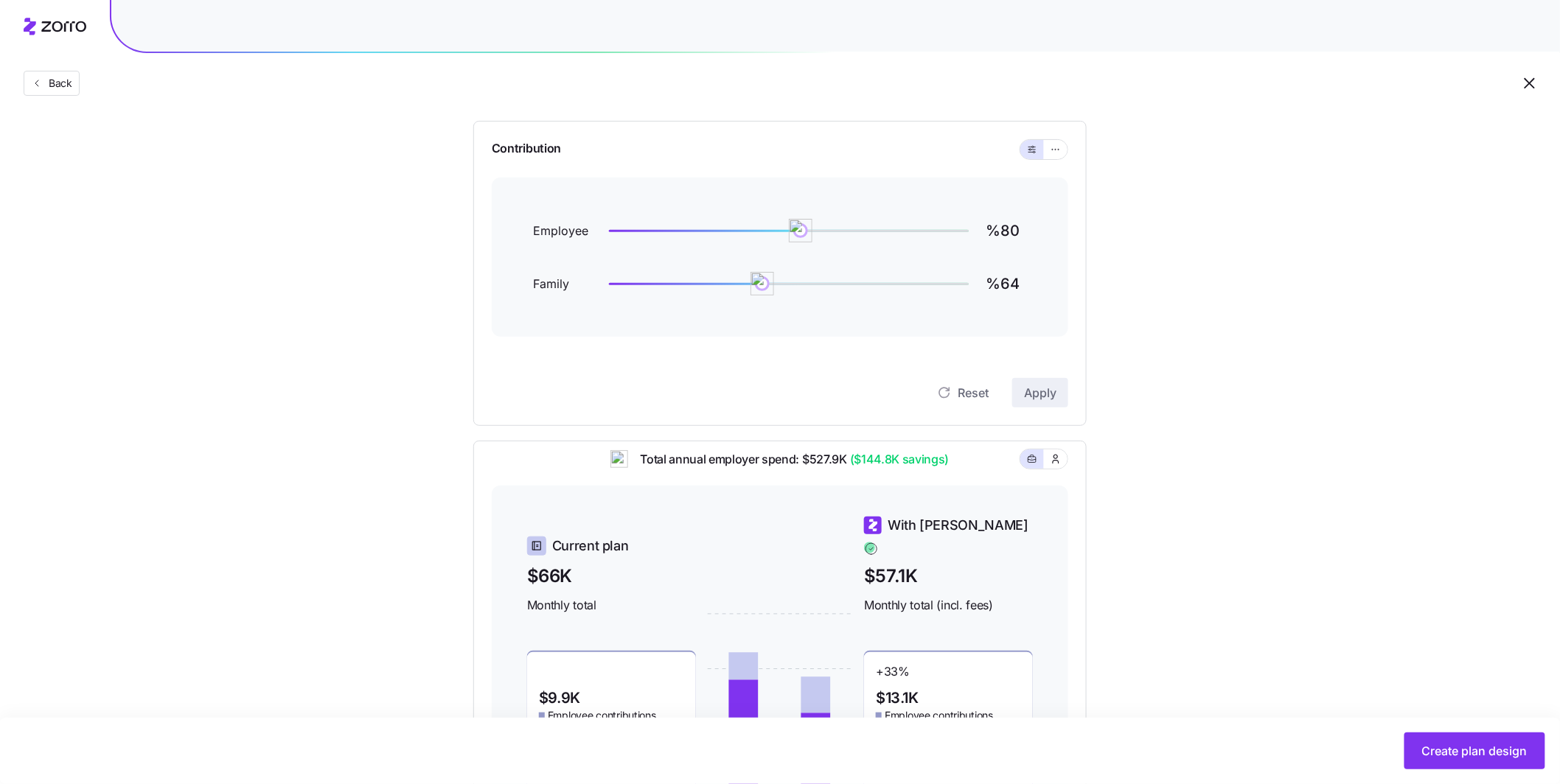
scroll to position [103, 0]
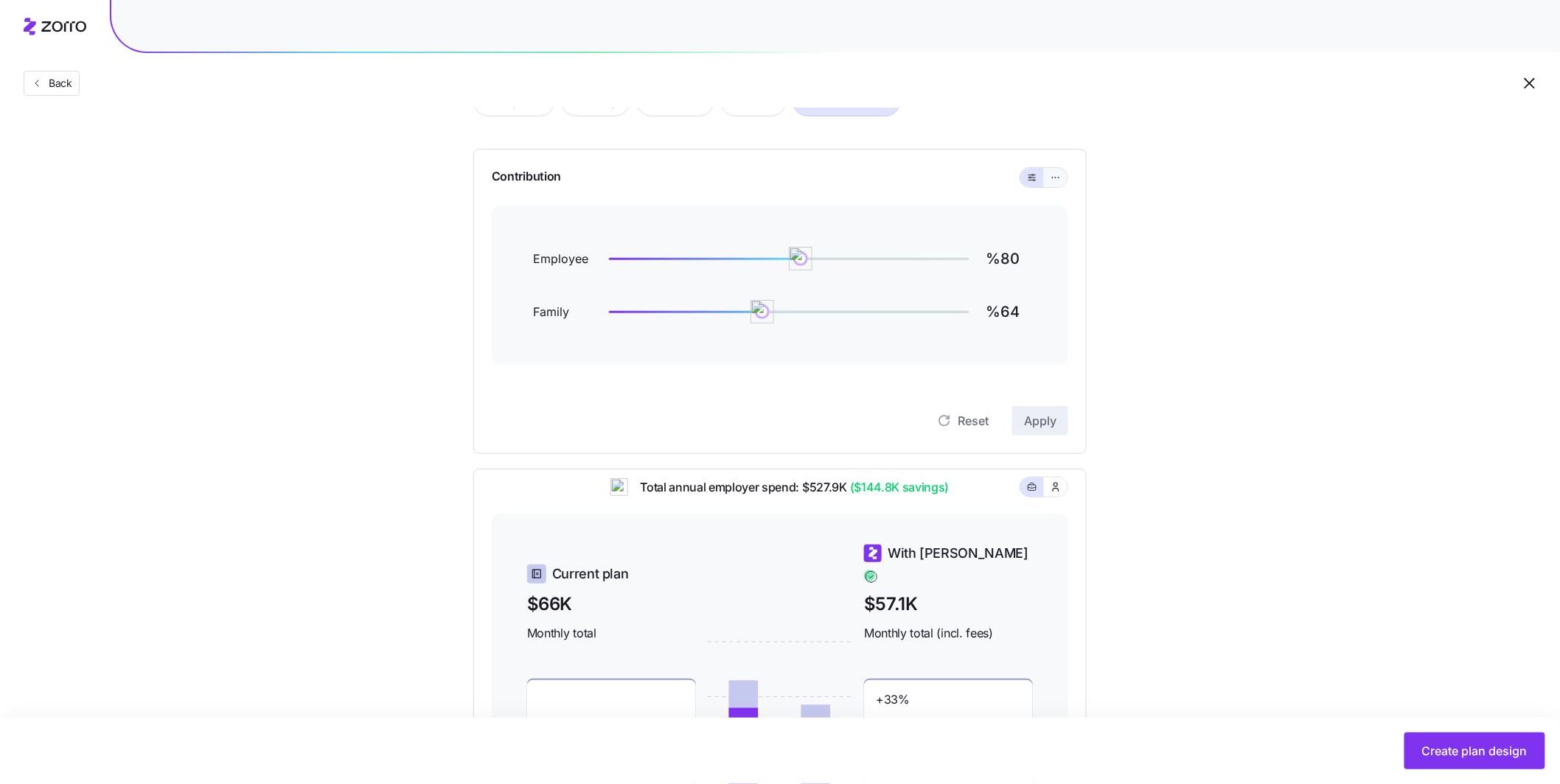
click at [1054, 180] on icon "button" at bounding box center [1056, 178] width 10 height 17
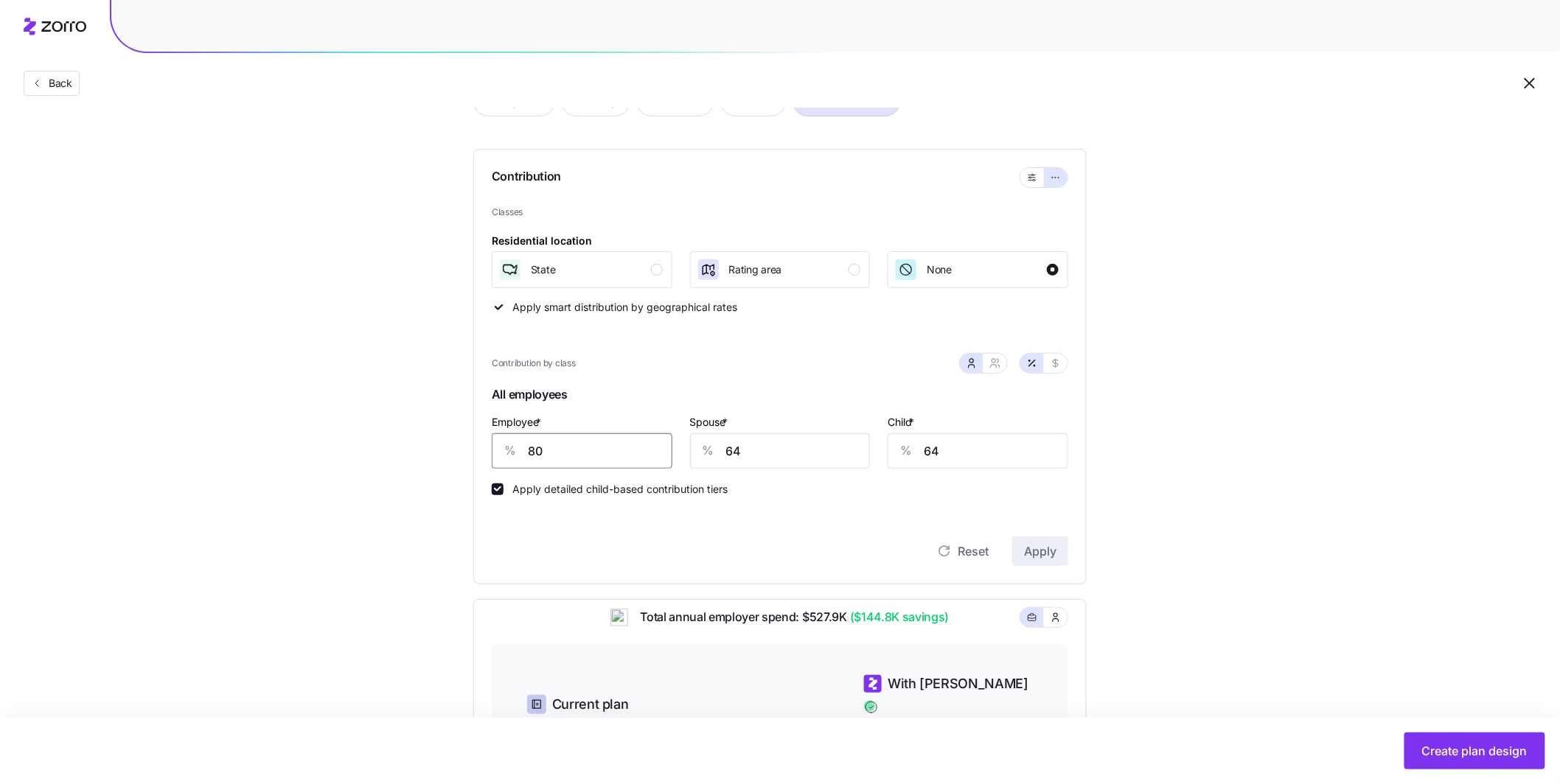
drag, startPoint x: 621, startPoint y: 456, endPoint x: 484, endPoint y: 430, distance: 139.4
click at [508, 438] on div "% 80" at bounding box center [582, 450] width 180 height 36
type input "85"
type input "80"
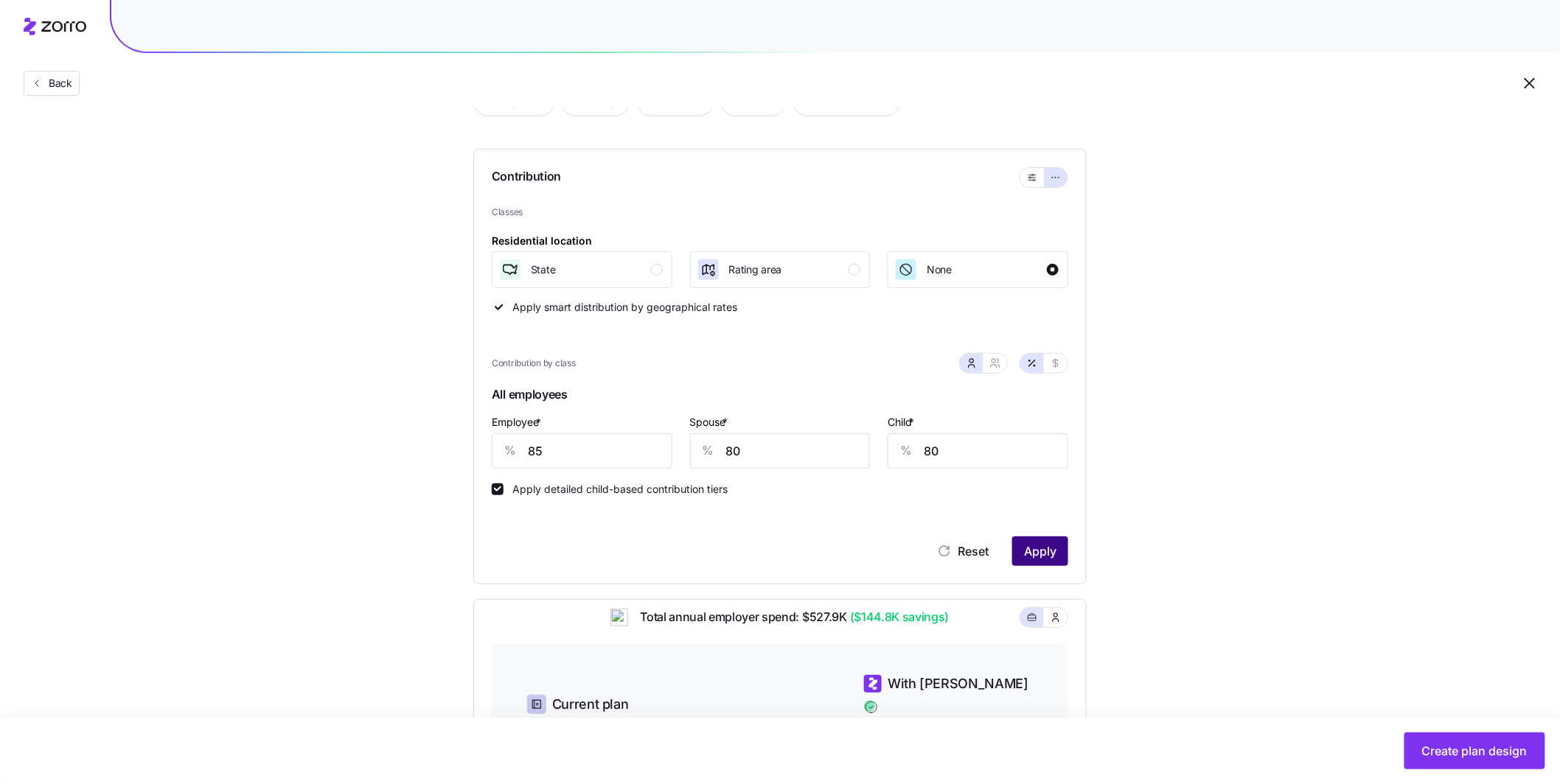
click at [1028, 549] on span "Apply" at bounding box center [1039, 551] width 32 height 17
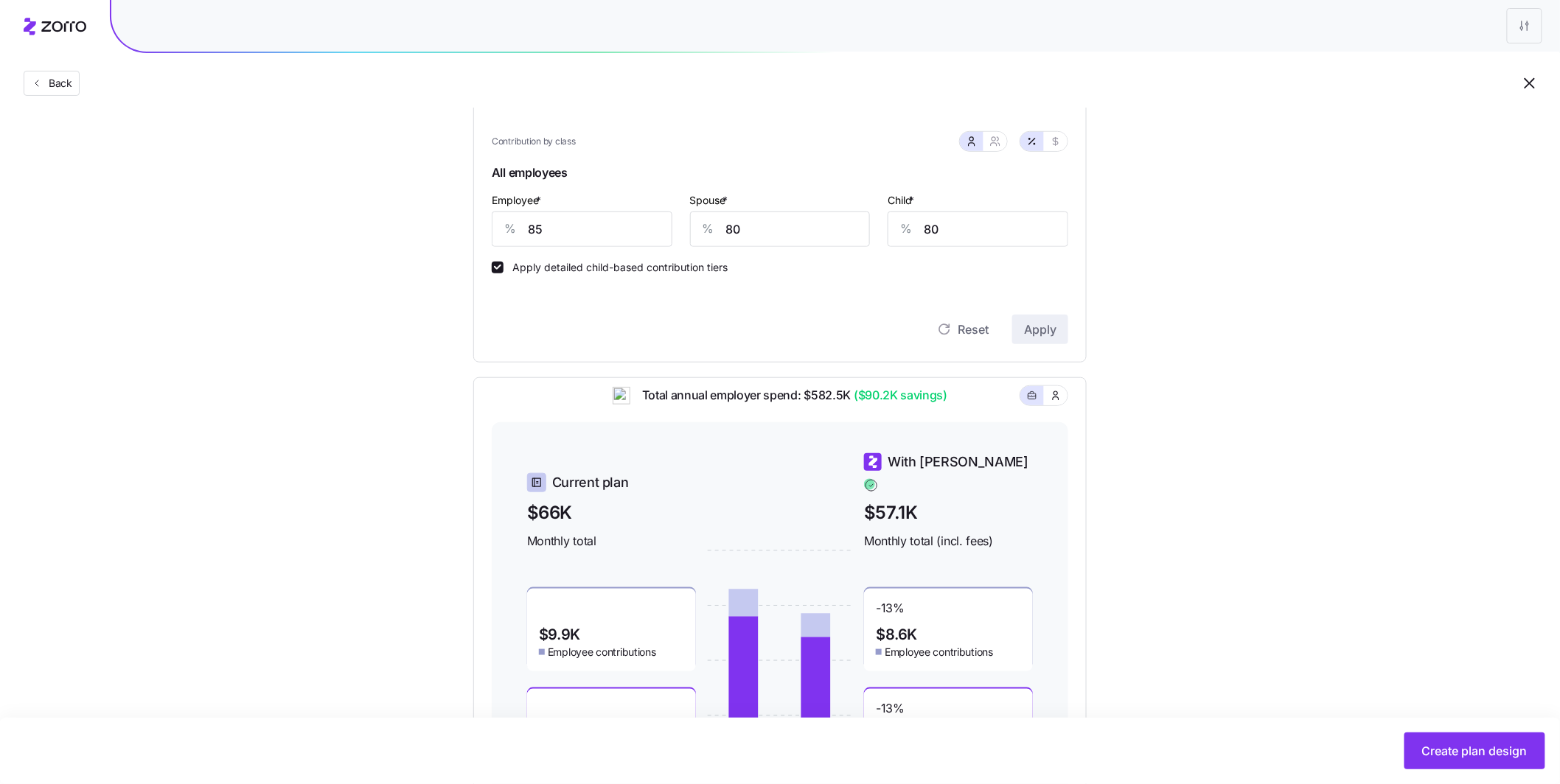
scroll to position [446, 0]
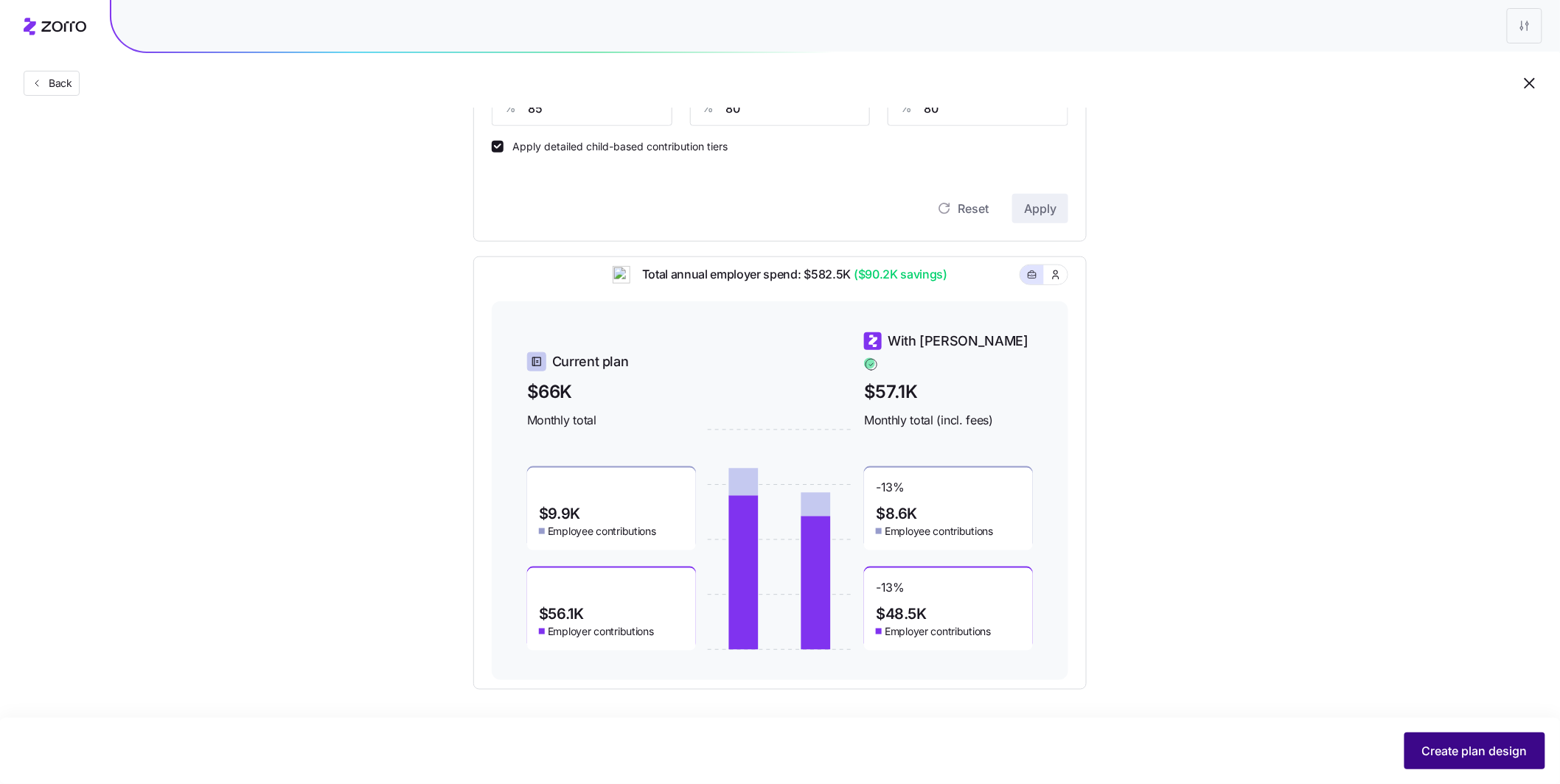
click at [1447, 759] on span "Create plan design" at bounding box center [1475, 750] width 106 height 17
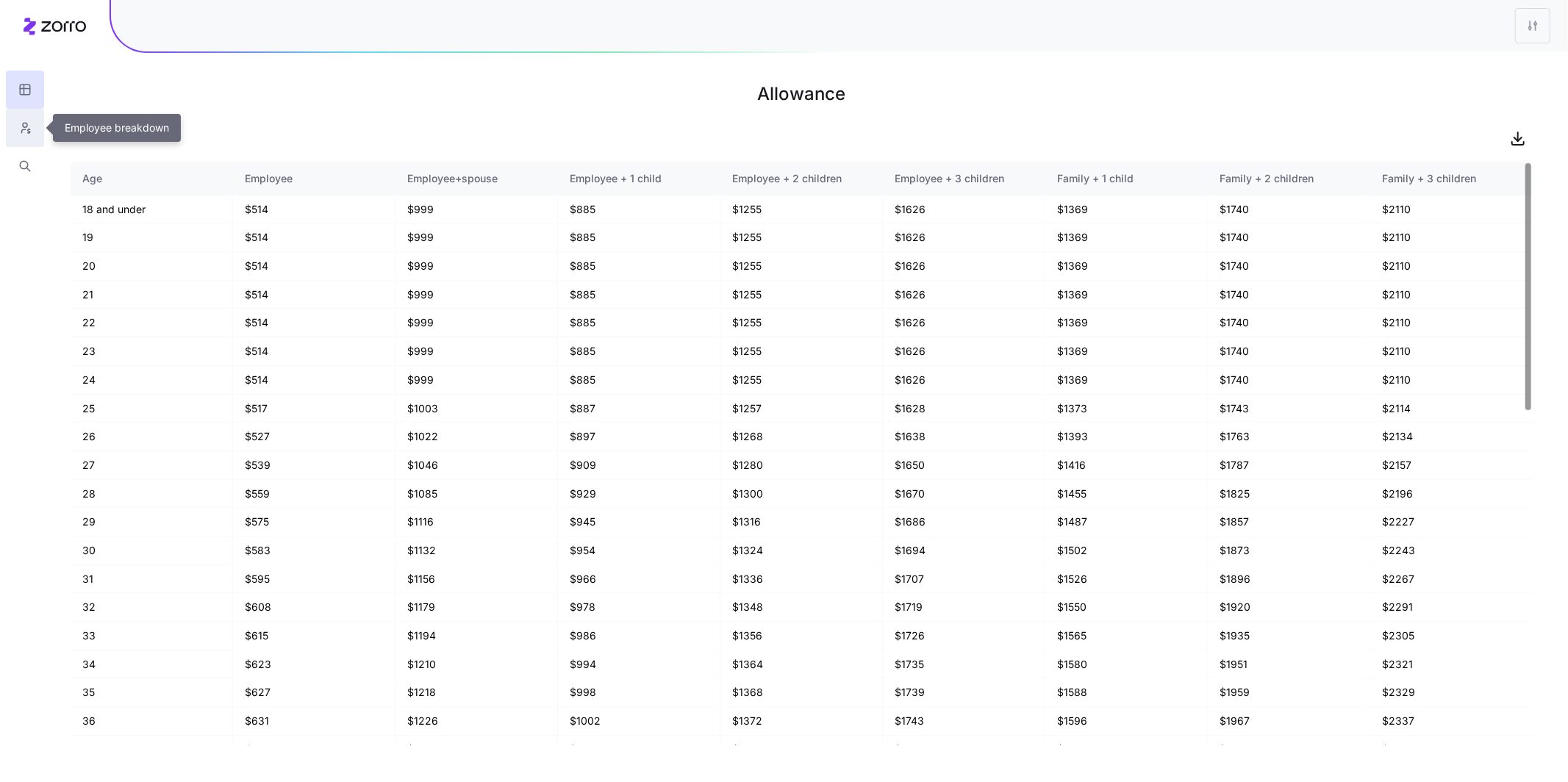
click at [15, 133] on button "button" at bounding box center [25, 128] width 38 height 38
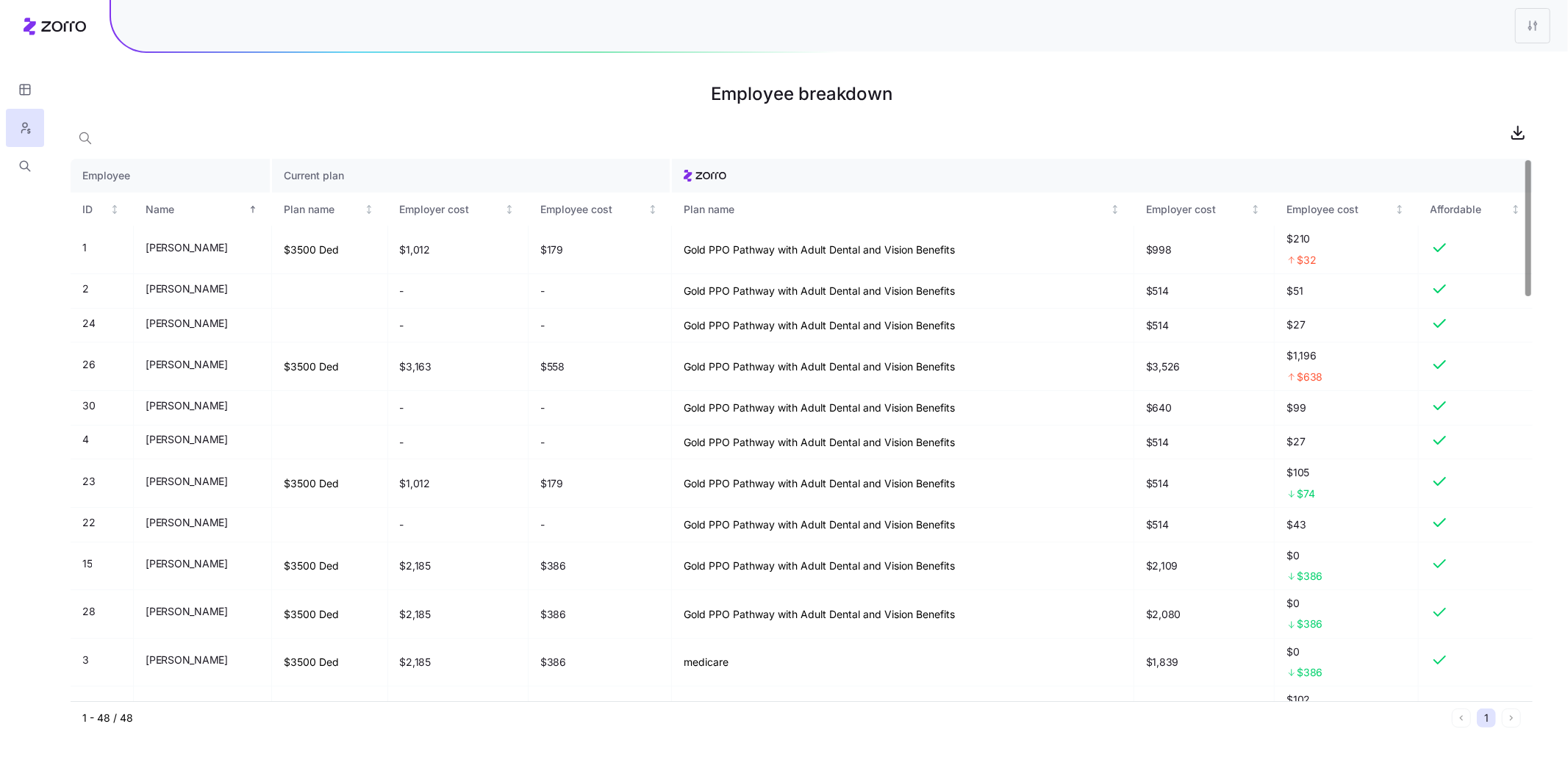
click at [989, 89] on h1 "Employee breakdown" at bounding box center [802, 93] width 1463 height 35
click at [990, 91] on h1 "Employee breakdown" at bounding box center [802, 93] width 1463 height 35
click at [1434, 3] on div at bounding box center [839, 26] width 1457 height 52
click at [1526, 134] on icon "button" at bounding box center [1518, 132] width 17 height 17
